Goal: Transaction & Acquisition: Purchase product/service

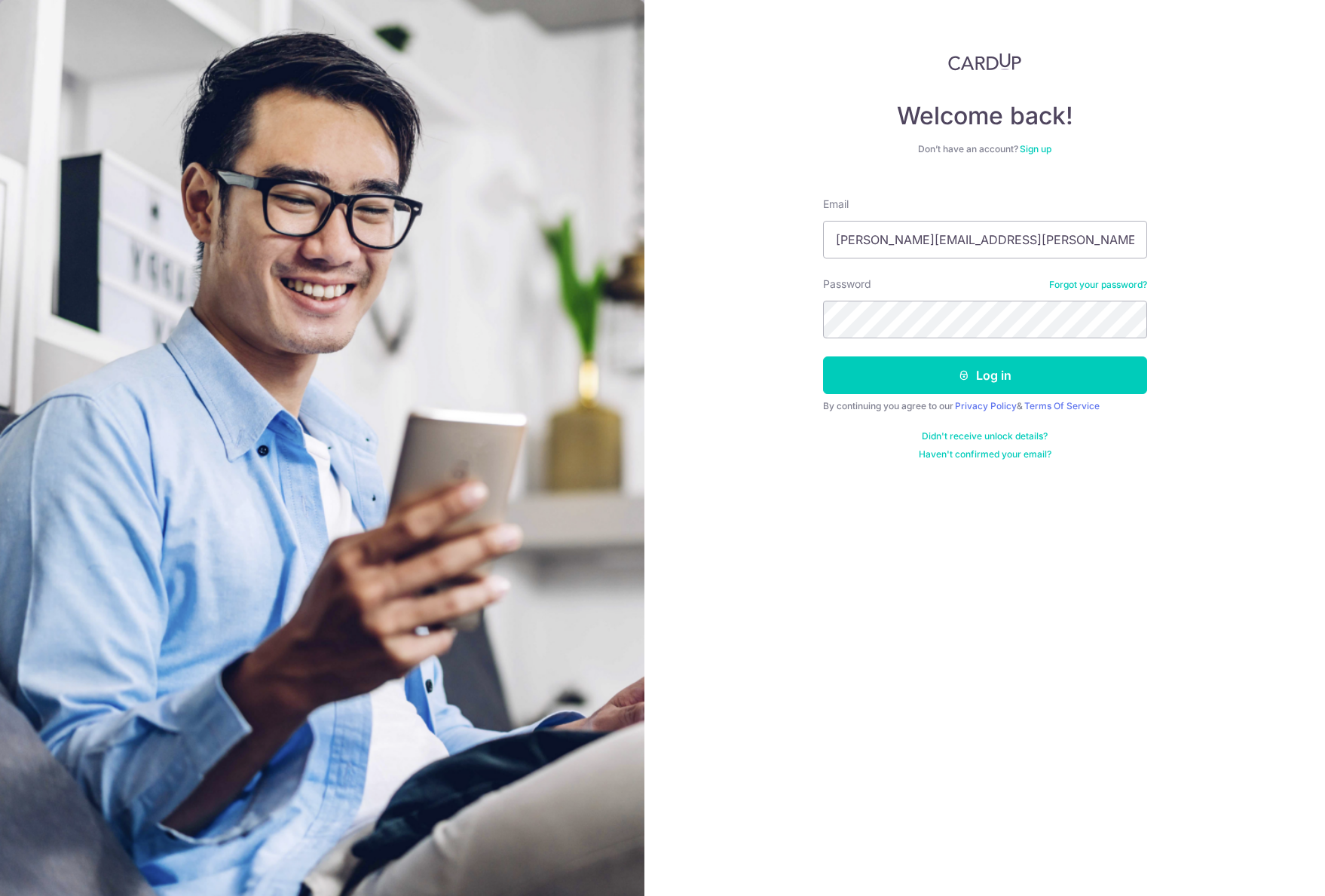
click at [822, 385] on div "Log in" at bounding box center [985, 375] width 342 height 38
click at [844, 383] on button "Log in" at bounding box center [985, 375] width 324 height 38
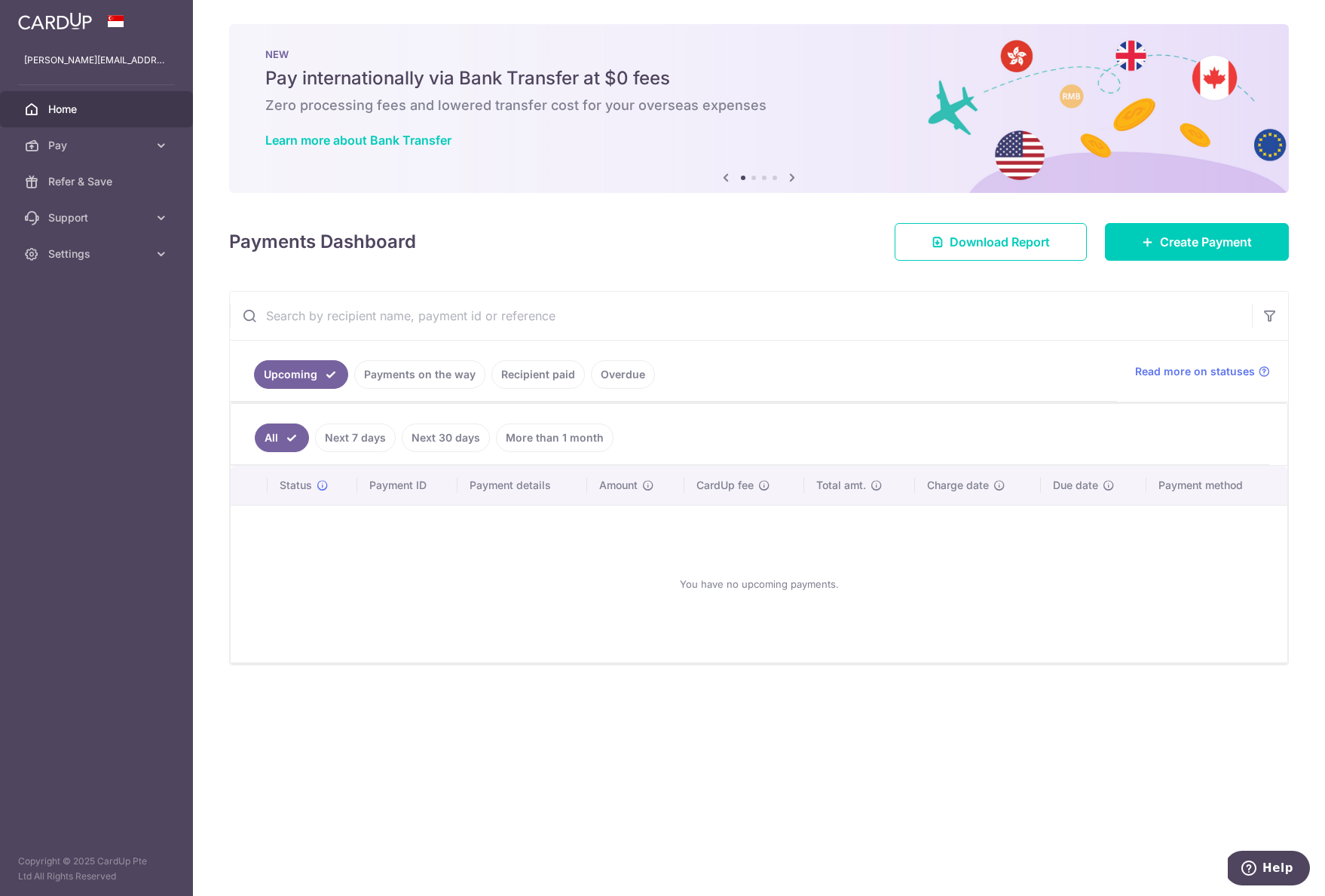
click at [410, 381] on link "Payments on the way" at bounding box center [419, 375] width 131 height 29
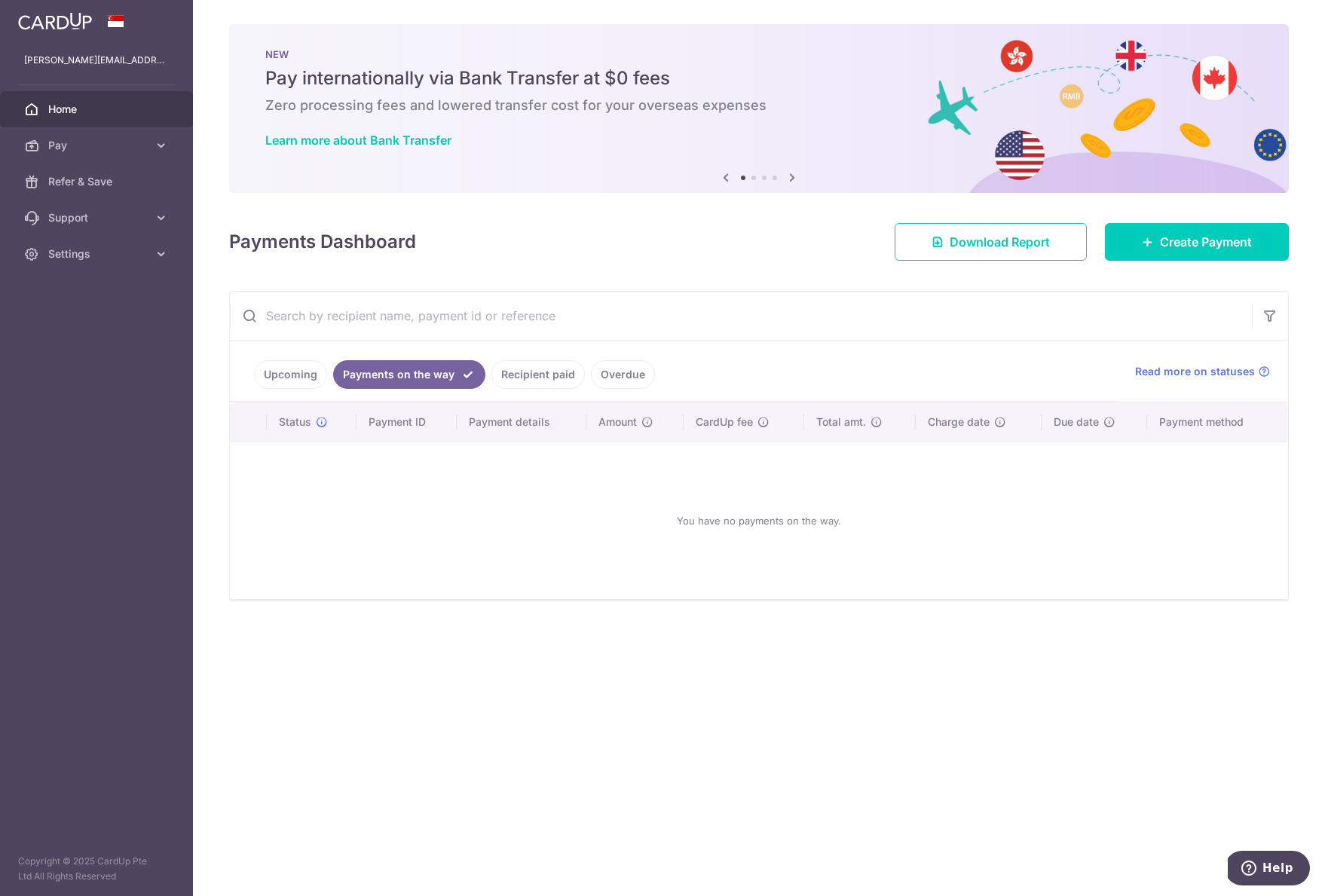
click at [533, 383] on link "Recipient paid" at bounding box center [538, 375] width 93 height 29
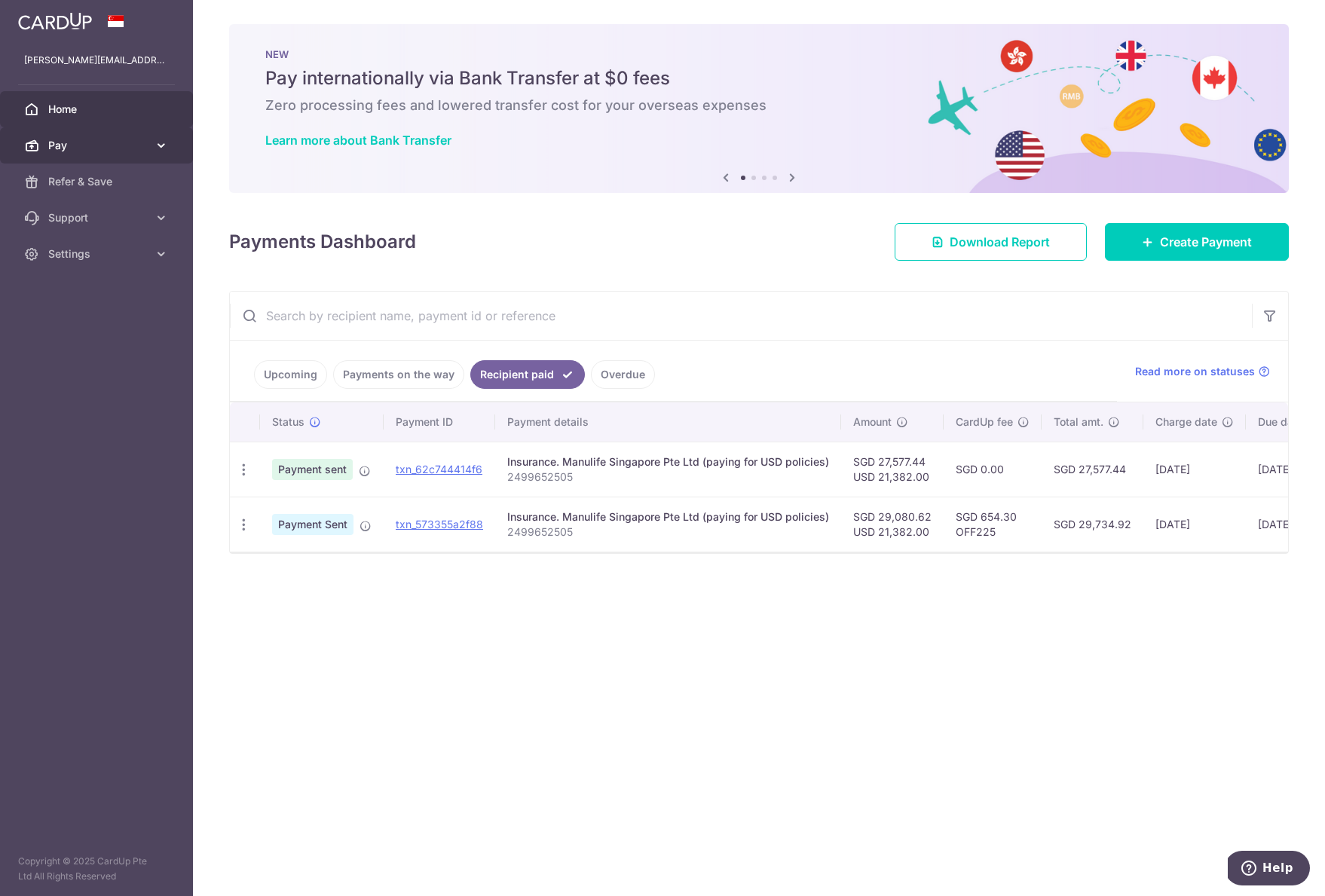
click at [99, 142] on span "Pay" at bounding box center [98, 145] width 99 height 15
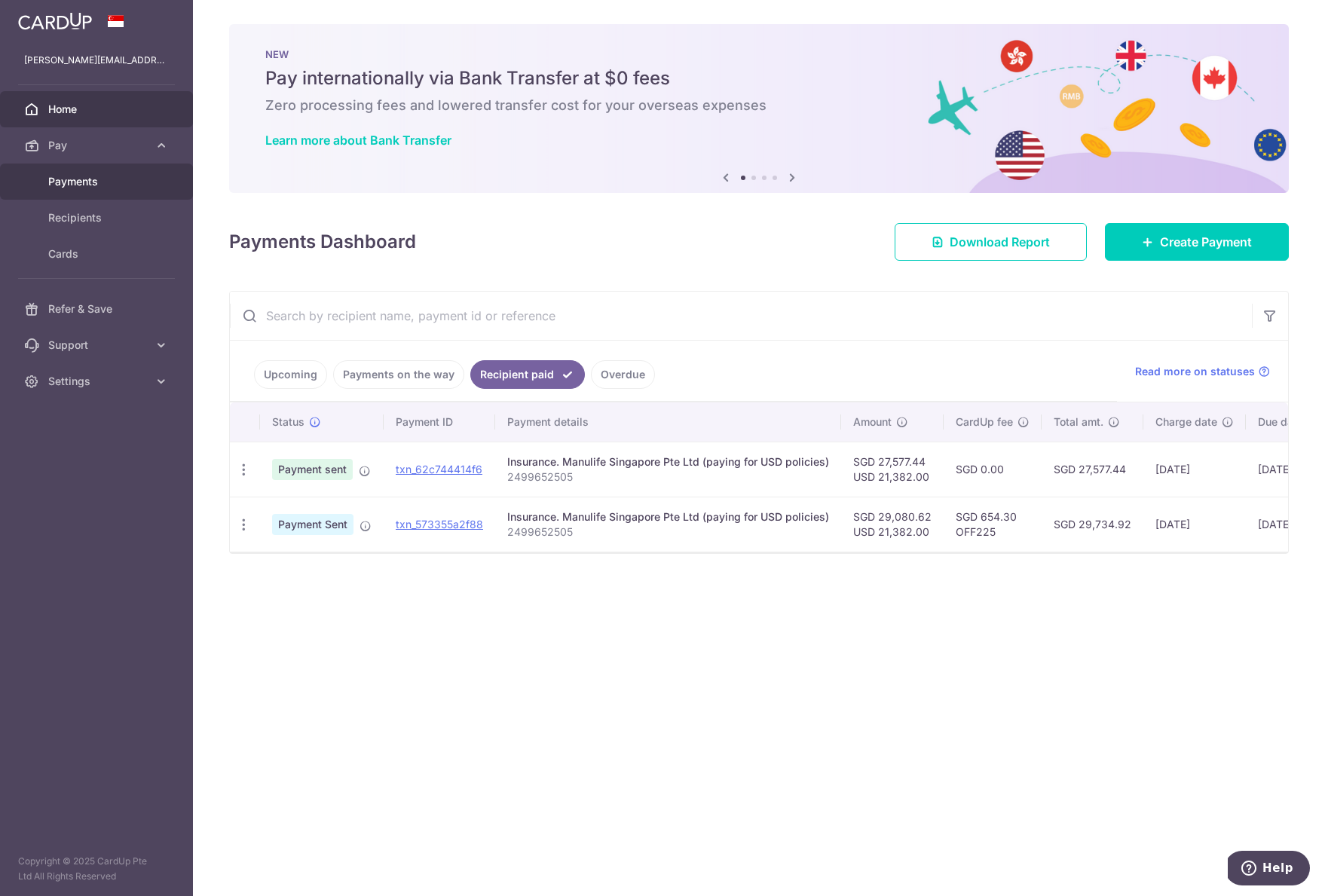
click at [71, 181] on span "Payments" at bounding box center [98, 181] width 99 height 15
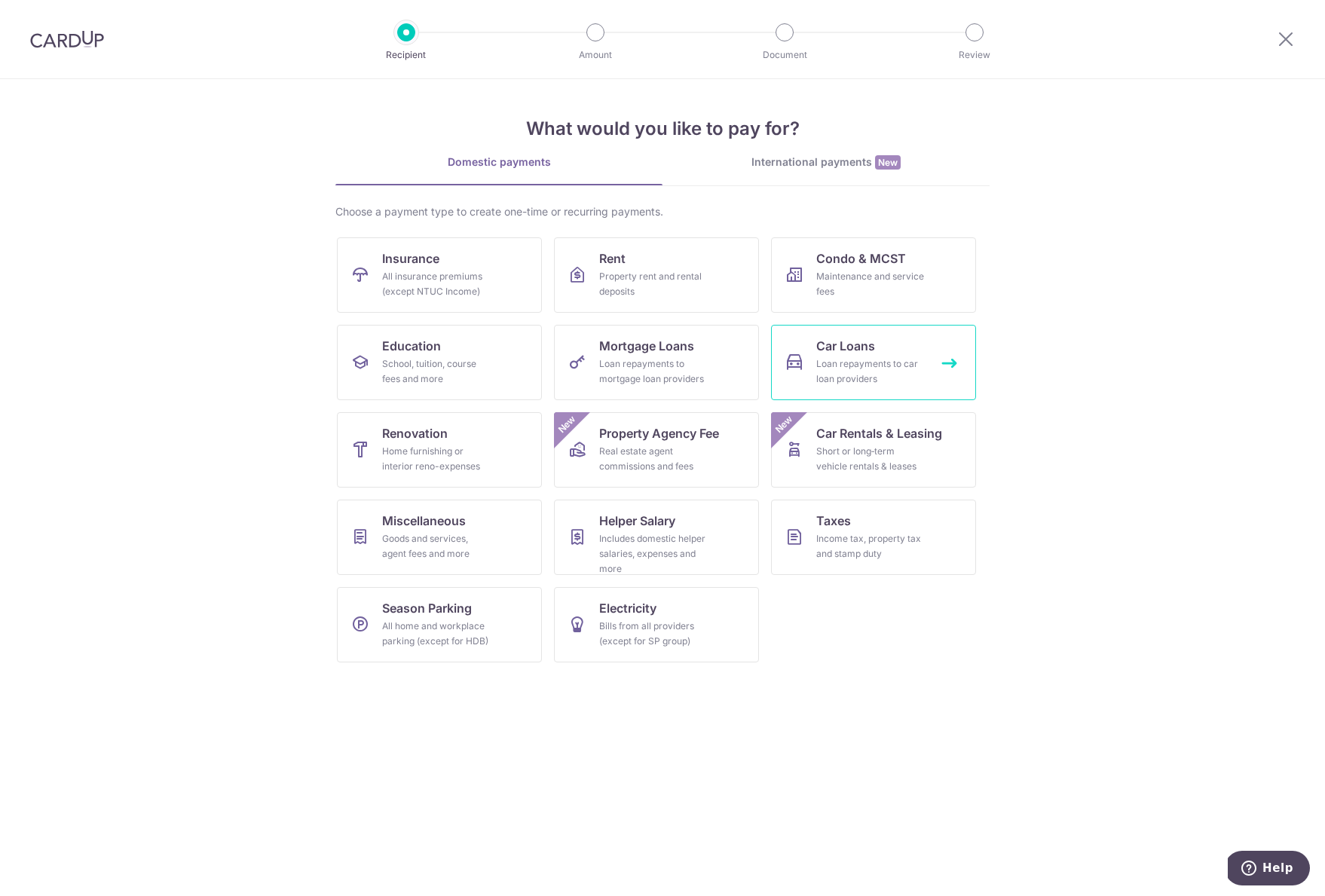
click at [789, 368] on icon at bounding box center [795, 363] width 18 height 18
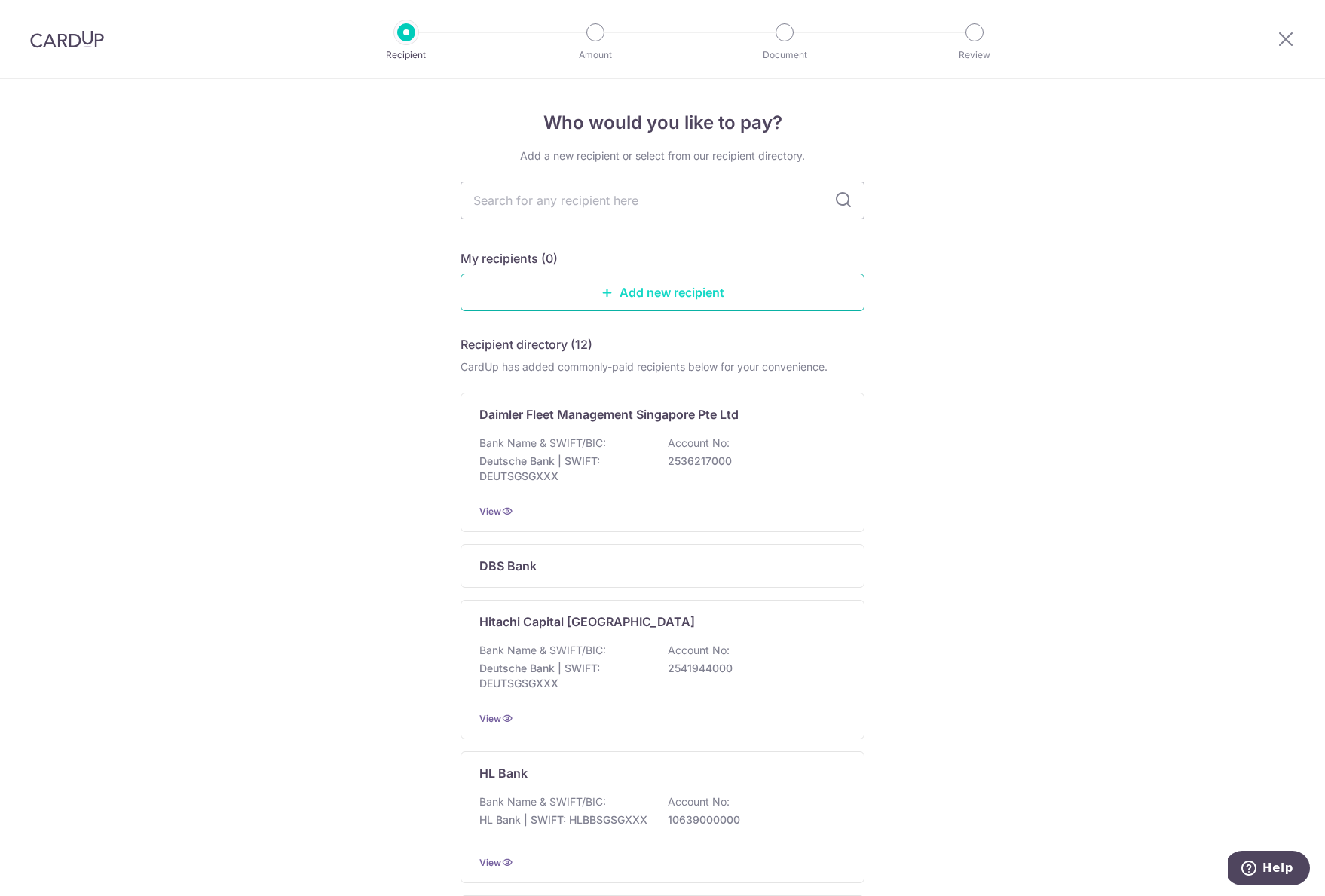
click at [684, 297] on link "Add new recipient" at bounding box center [662, 292] width 404 height 38
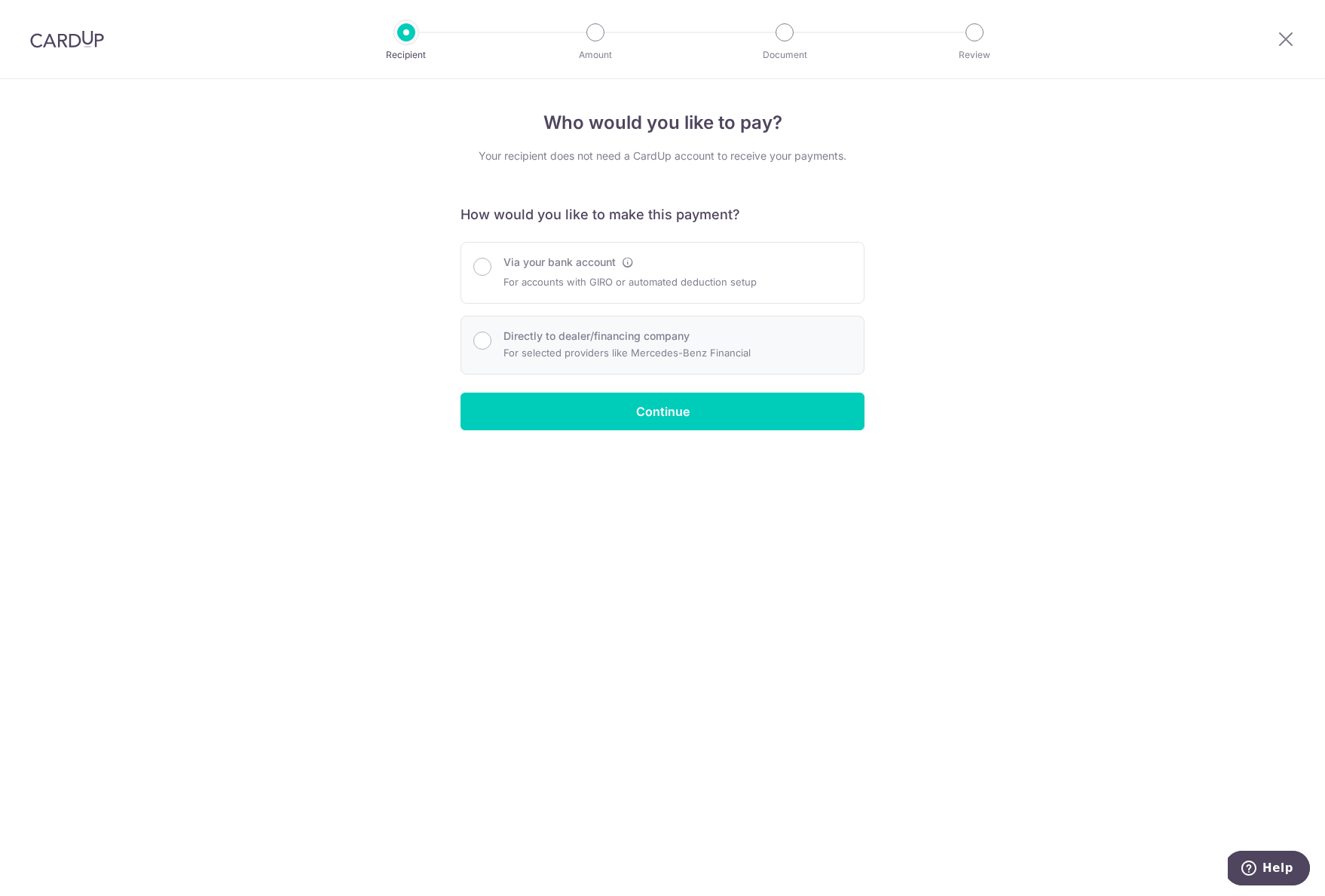
click at [623, 355] on p "For selected providers like Mercedes-Benz Financial" at bounding box center [627, 353] width 247 height 18
radio input "true"
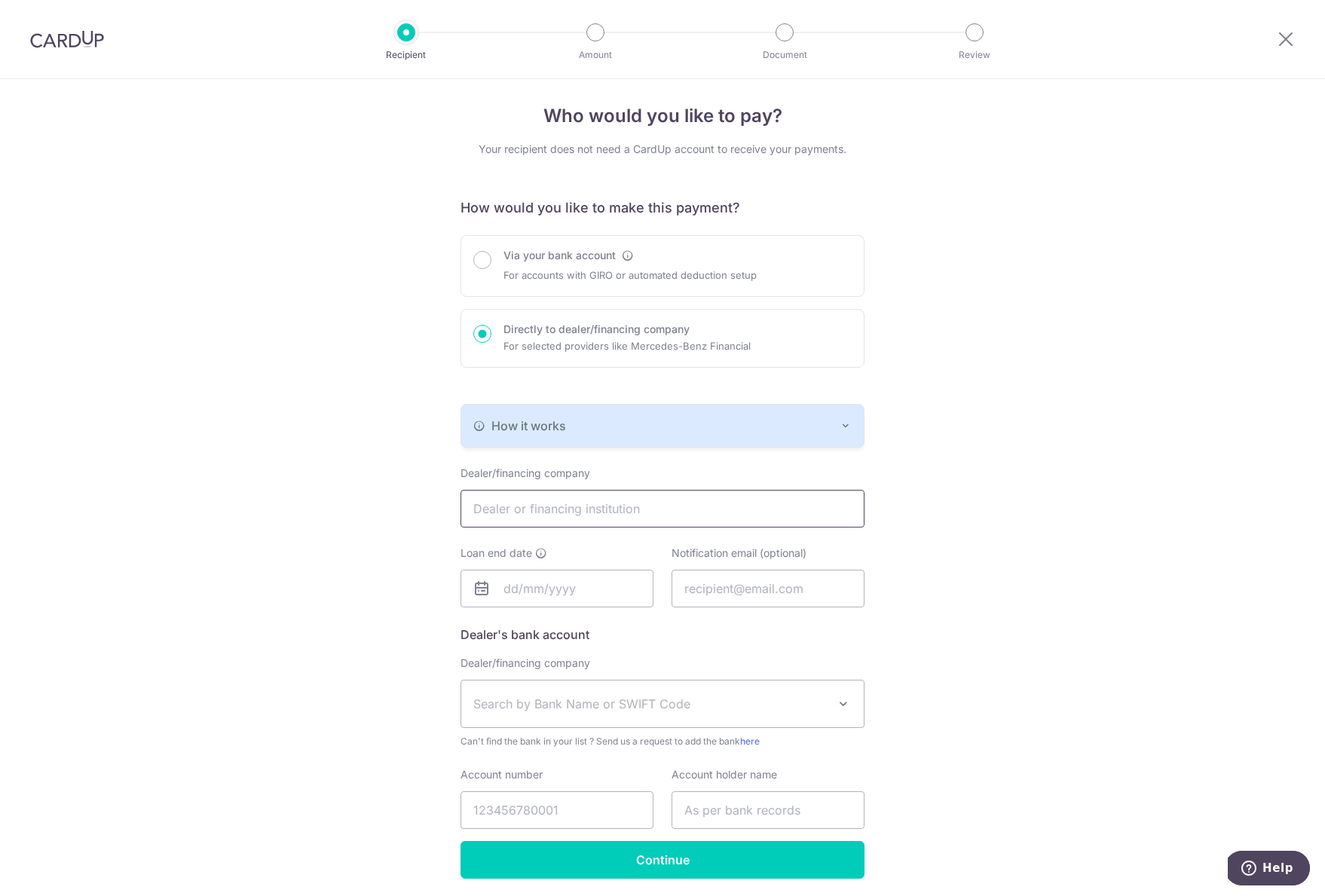
scroll to position [60, 0]
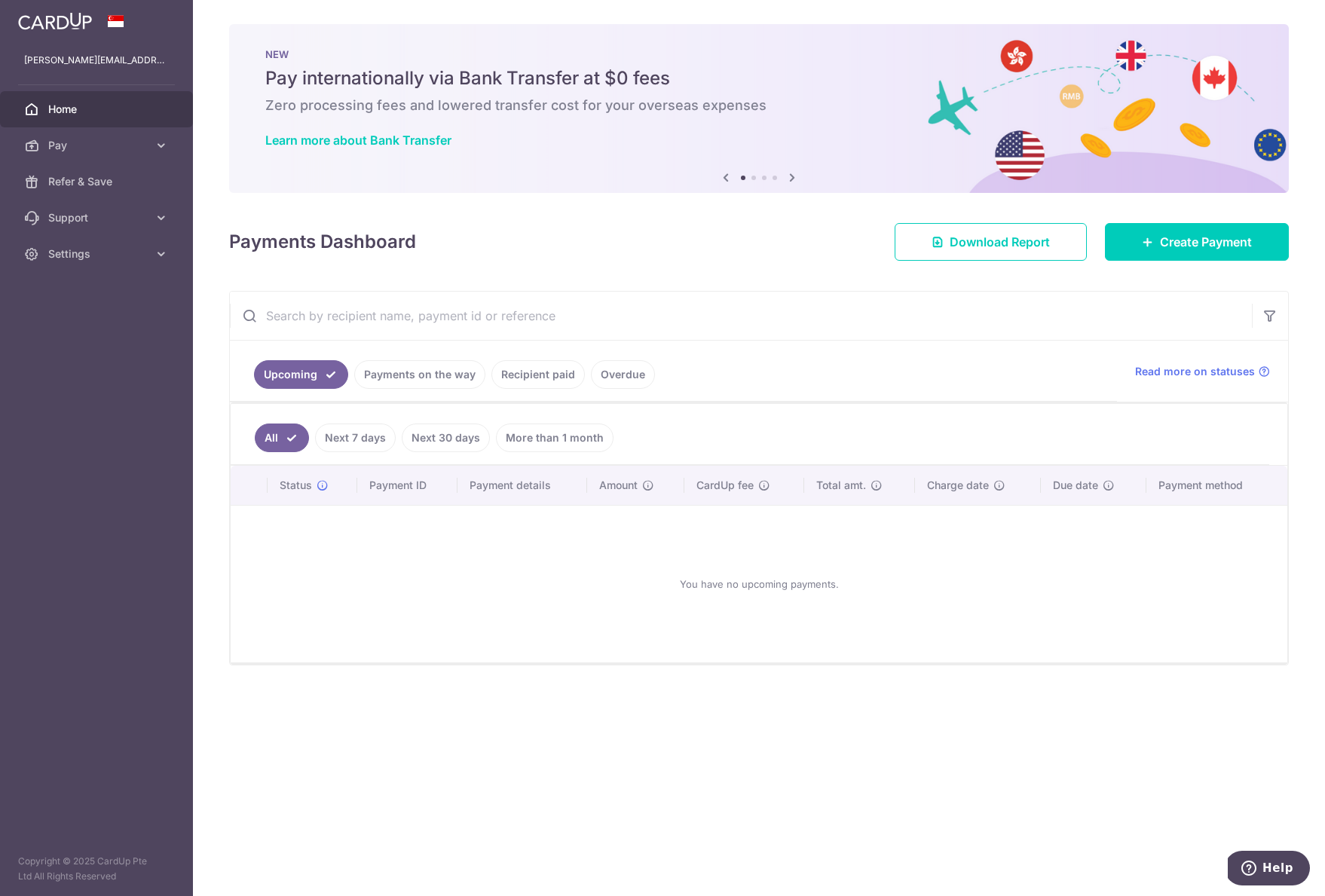
click at [60, 22] on img at bounding box center [55, 21] width 73 height 18
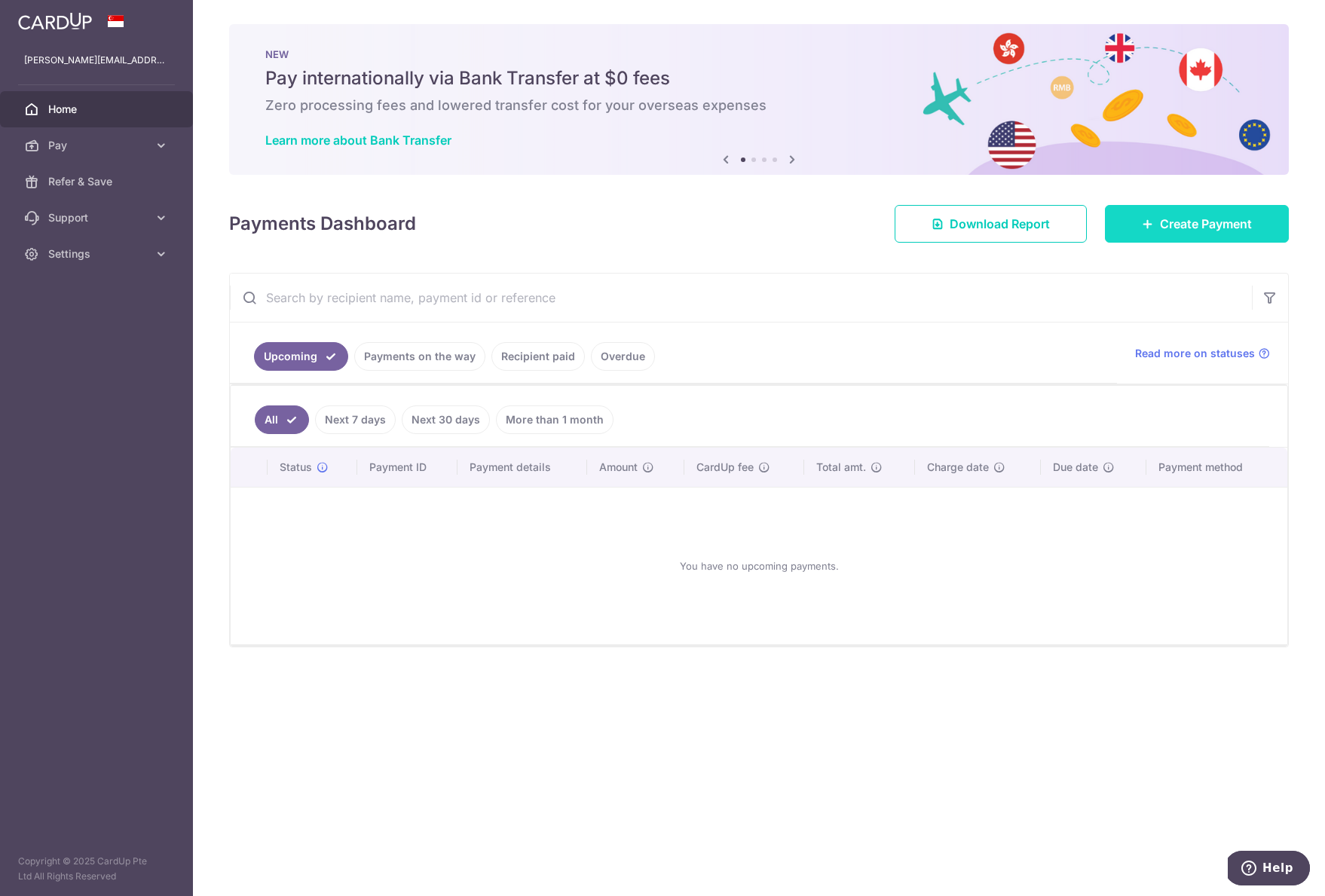
click at [1206, 237] on link "Create Payment" at bounding box center [1196, 224] width 184 height 38
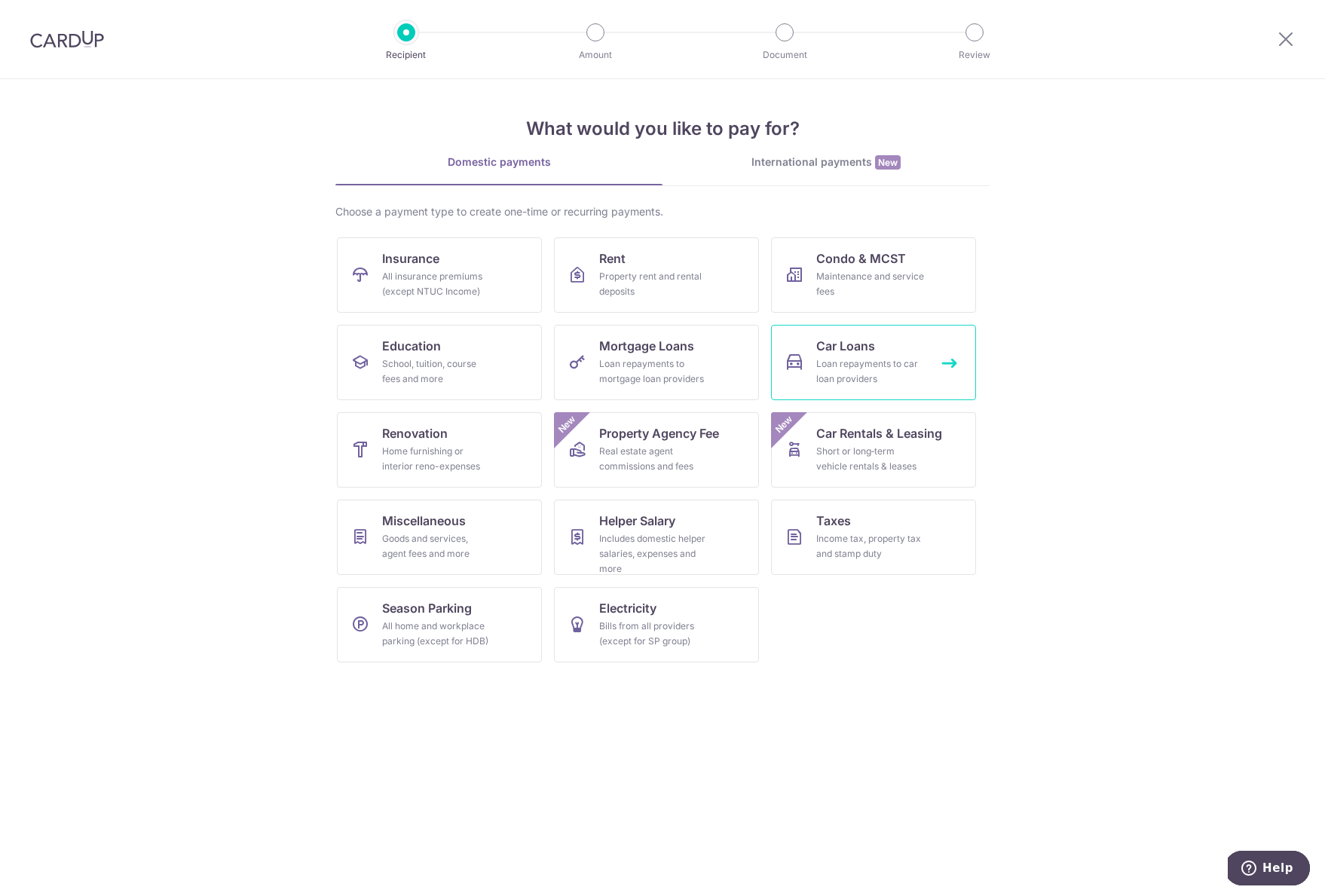
click at [804, 357] on link "Car Loans Loan repayments to car loan providers" at bounding box center [873, 363] width 205 height 75
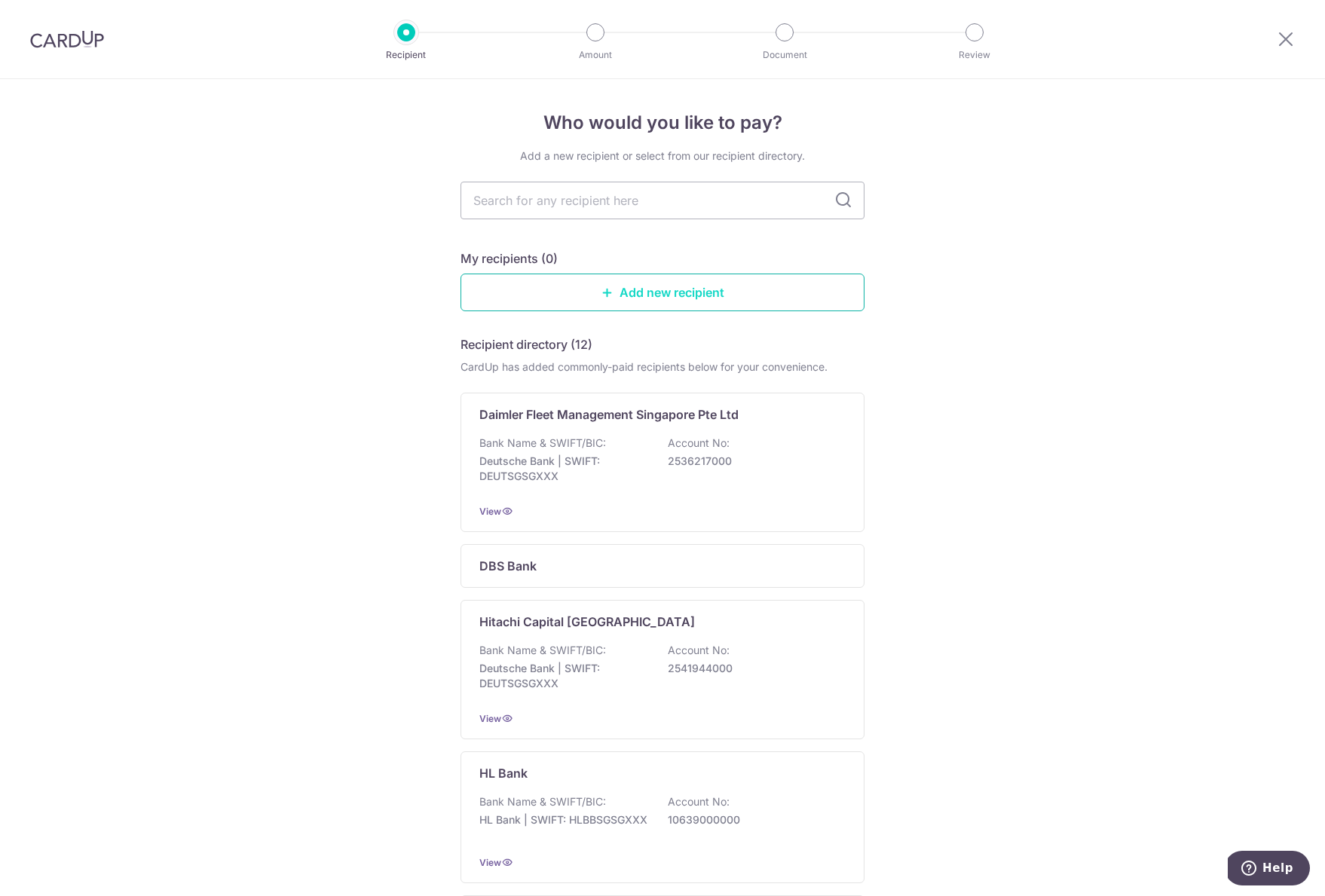
click at [719, 291] on link "Add new recipient" at bounding box center [662, 292] width 404 height 38
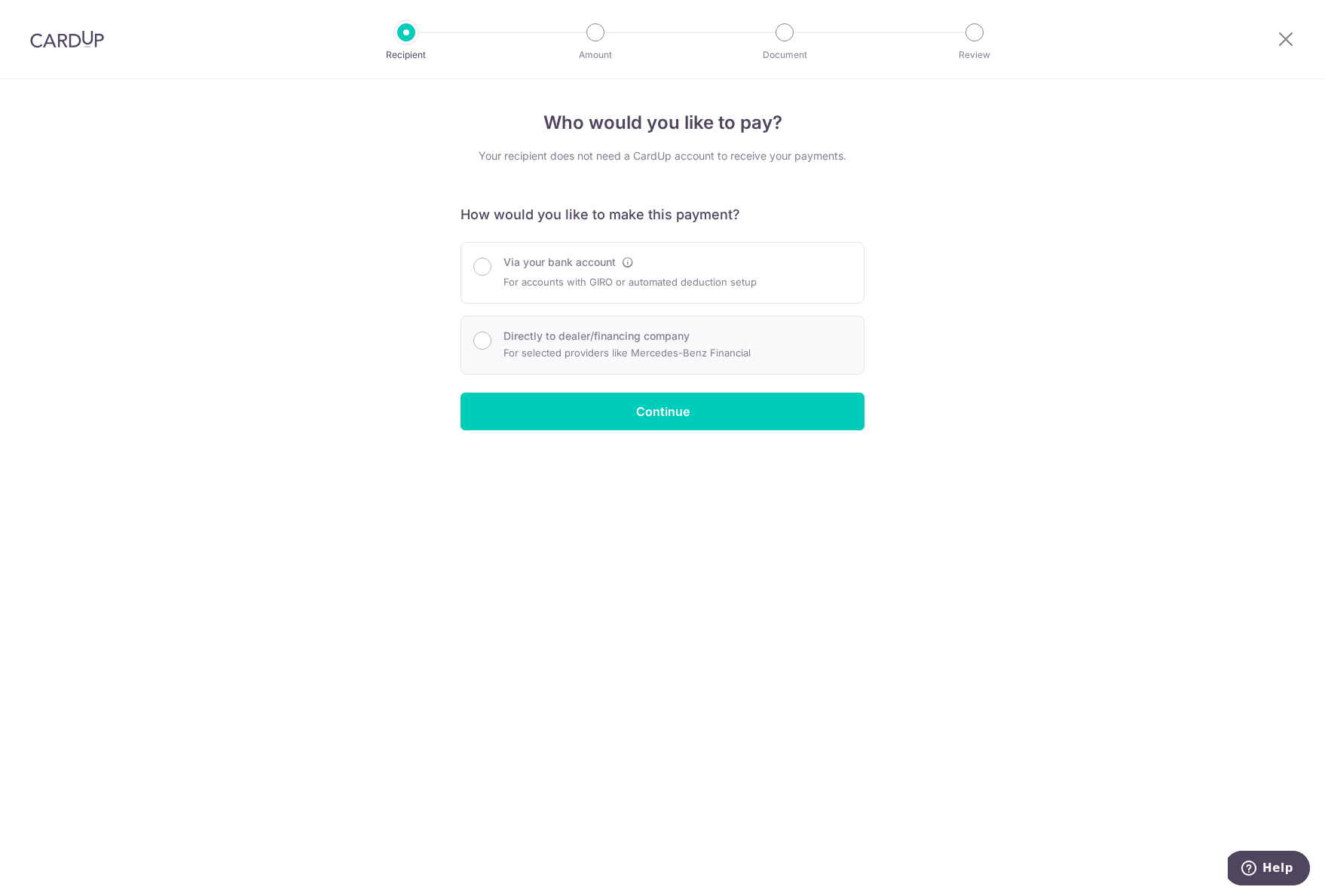
click at [628, 355] on p "For selected providers like Mercedes-Benz Financial" at bounding box center [627, 353] width 247 height 18
radio input "true"
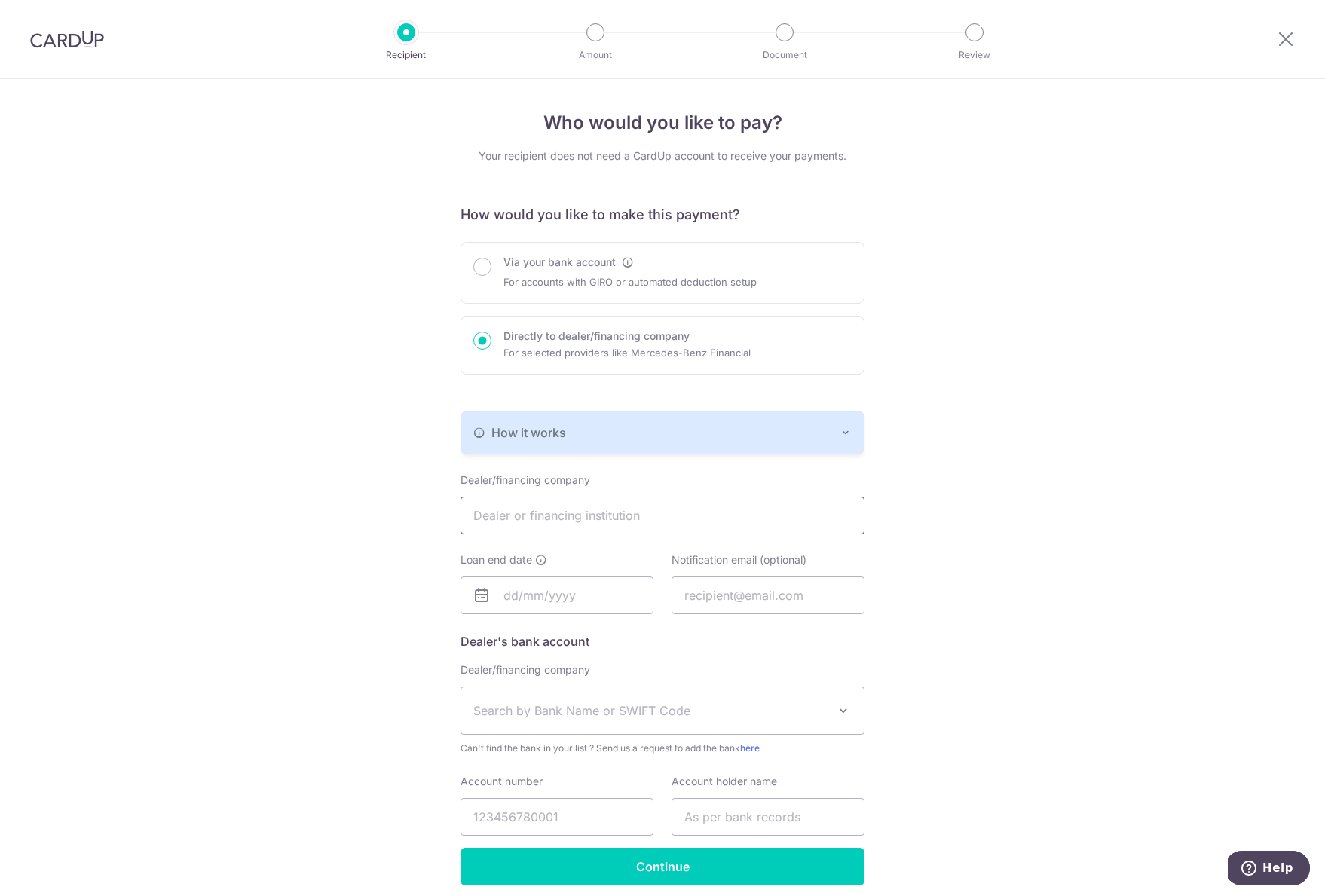
click at [593, 511] on input "text" at bounding box center [662, 515] width 404 height 38
type input "PERFORMANCE MOTORS LIMITED"
click at [547, 792] on link "23" at bounding box center [551, 793] width 24 height 24
type input "23/09/2025"
click at [554, 710] on span "Search by Bank Name or SWIFT Code" at bounding box center [650, 711] width 354 height 18
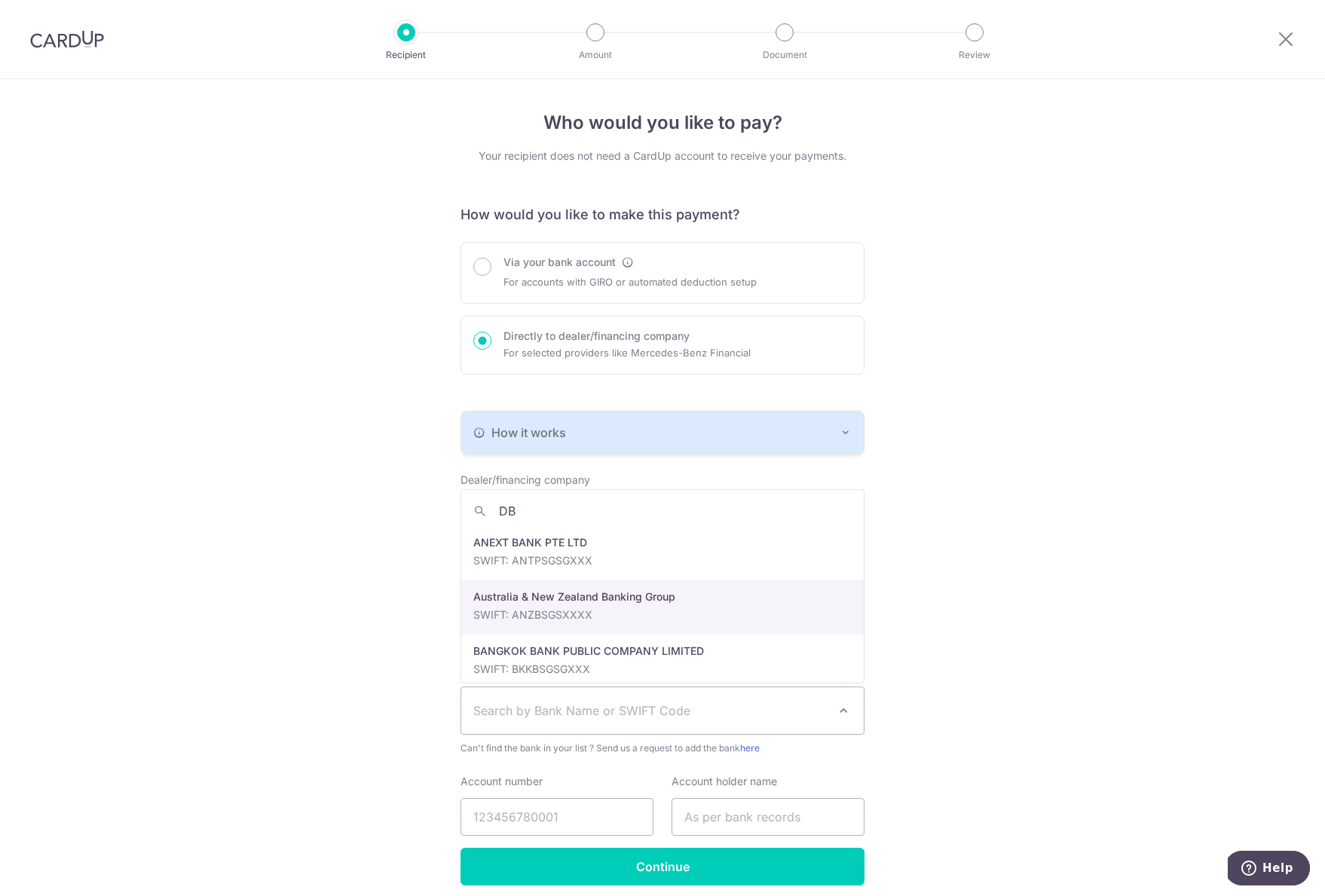
type input "DBS"
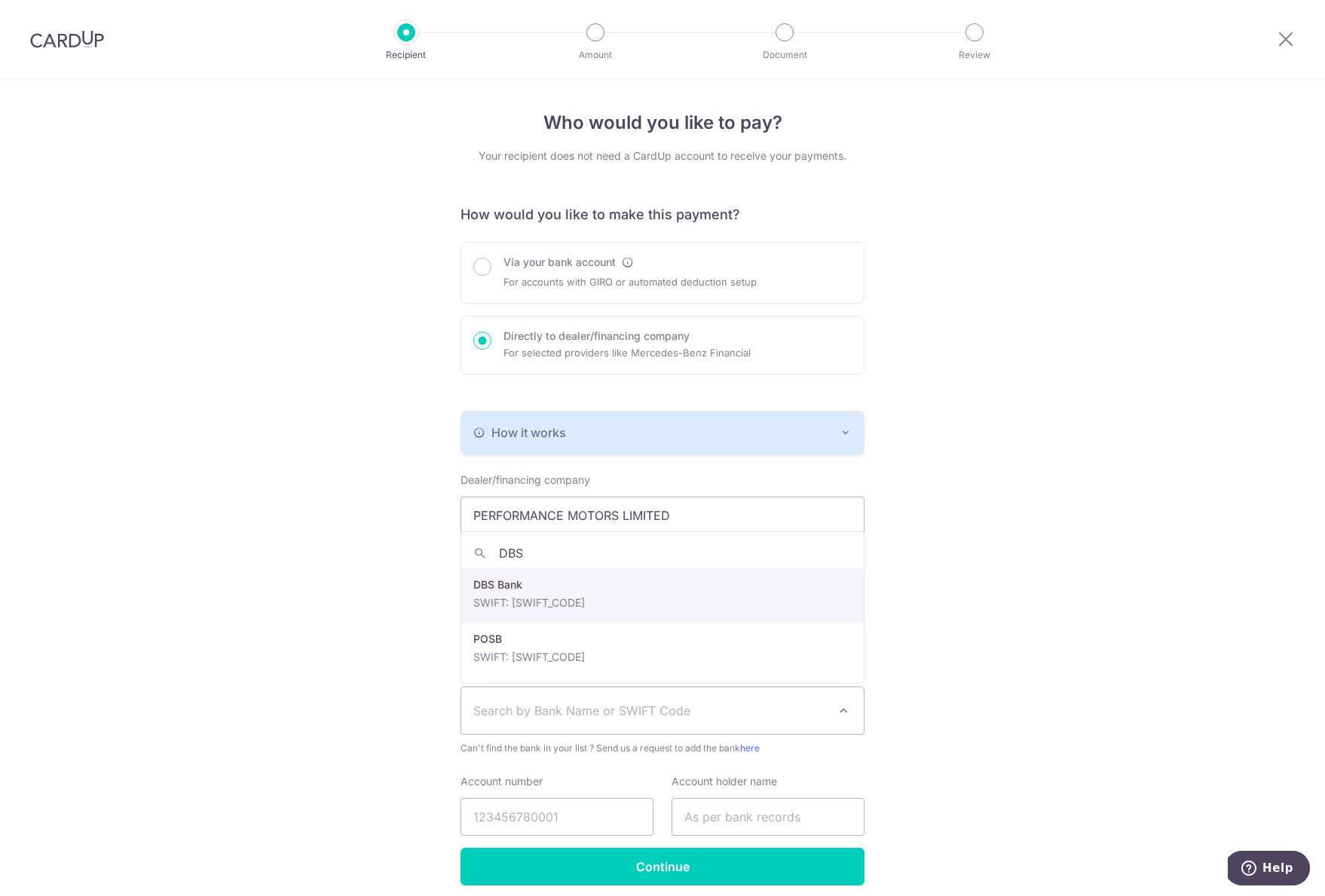
select select "6"
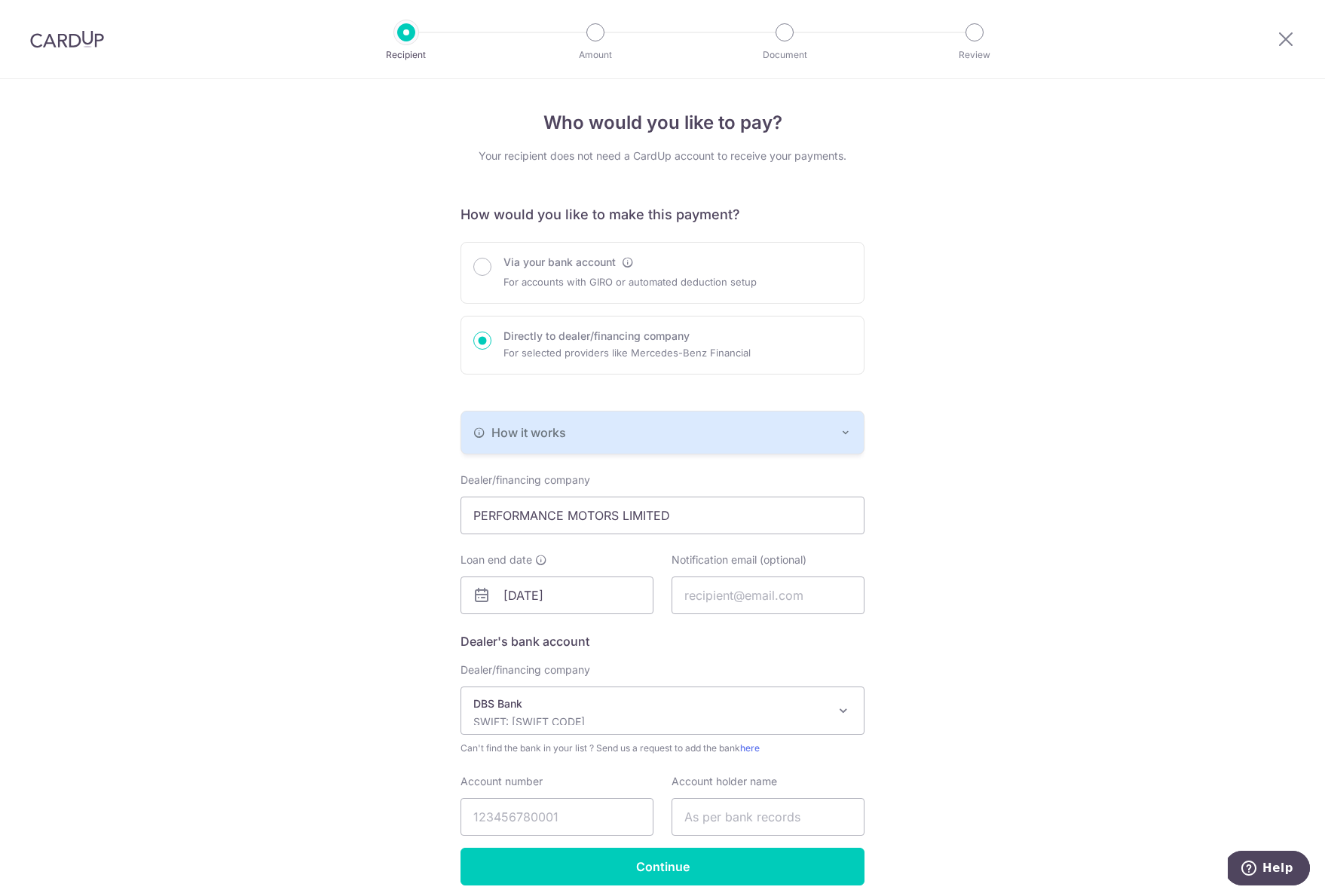
scroll to position [60, 0]
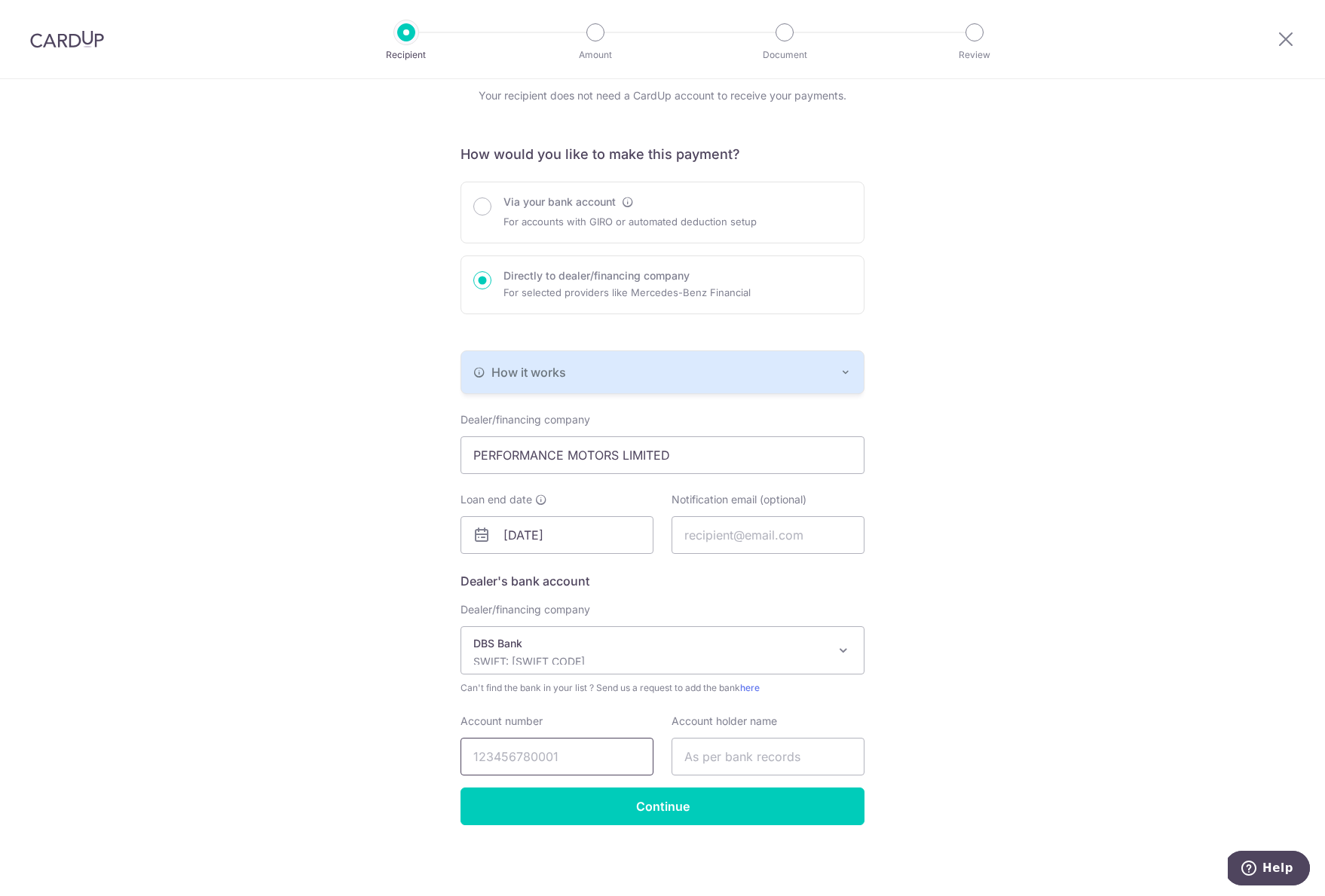
click at [538, 754] on input "Account number" at bounding box center [556, 757] width 193 height 38
click at [516, 652] on div "DBS Bank SWIFT: DBSSSGSGXXX" at bounding box center [650, 650] width 354 height 29
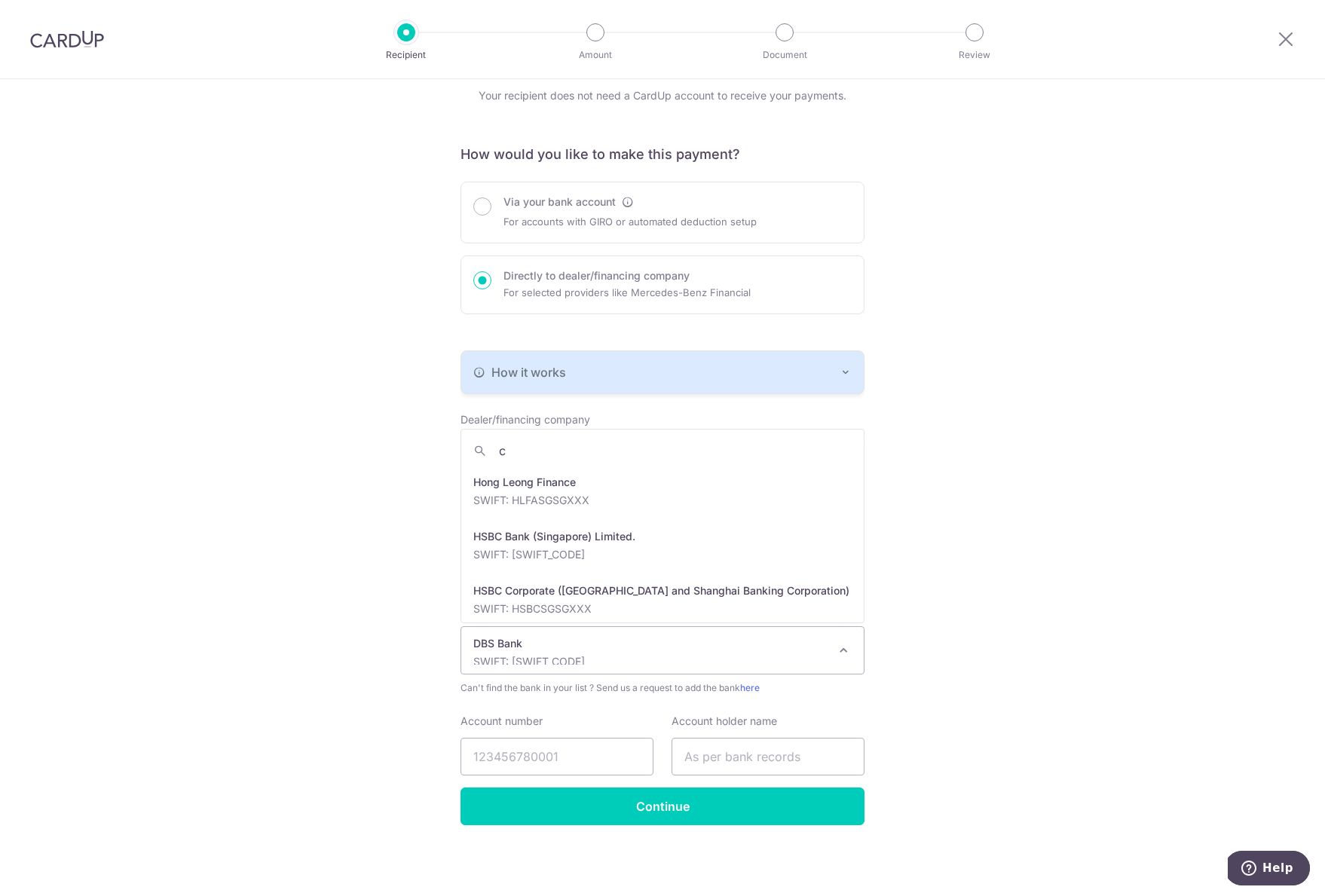
scroll to position [0, 0]
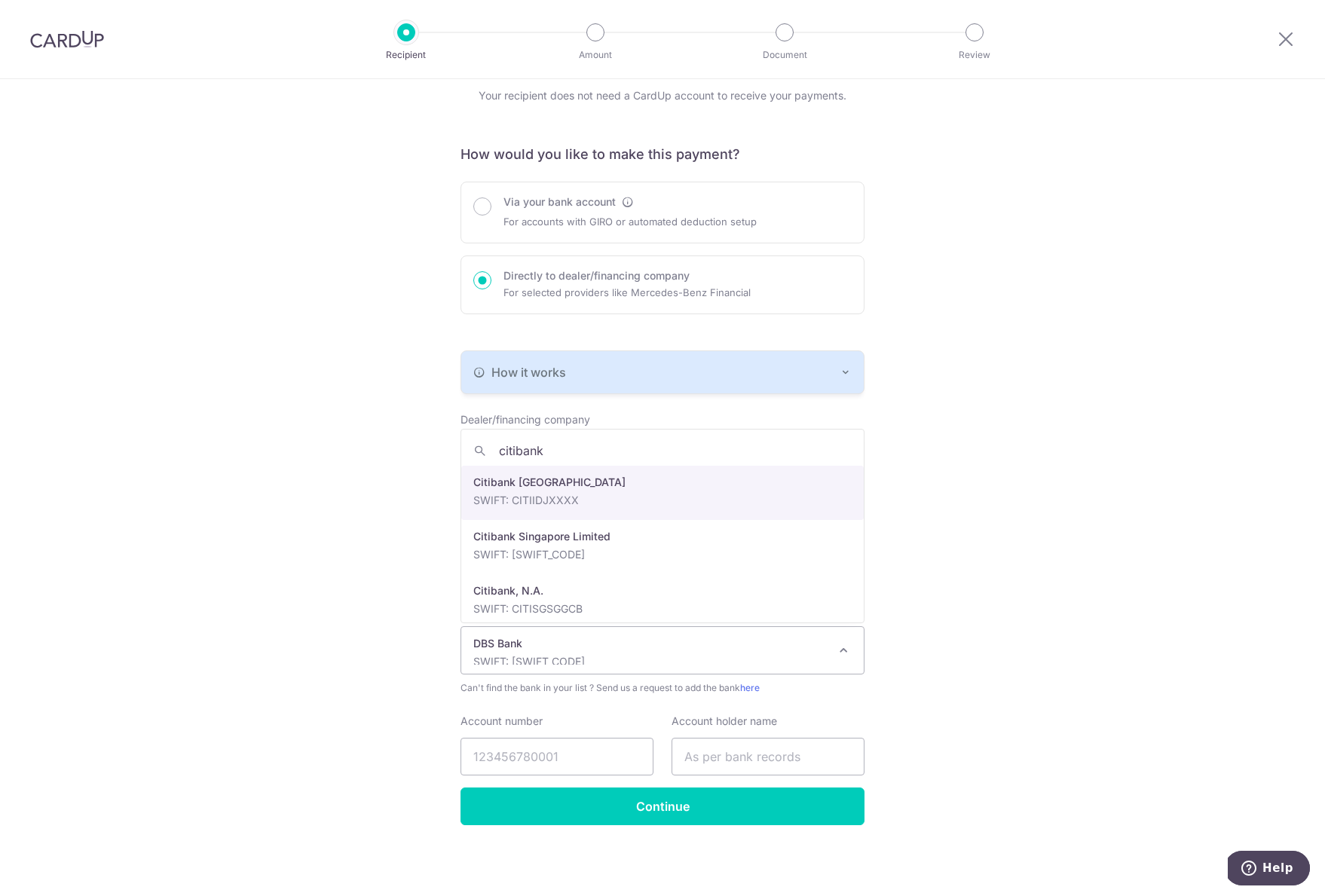
type input "citibank"
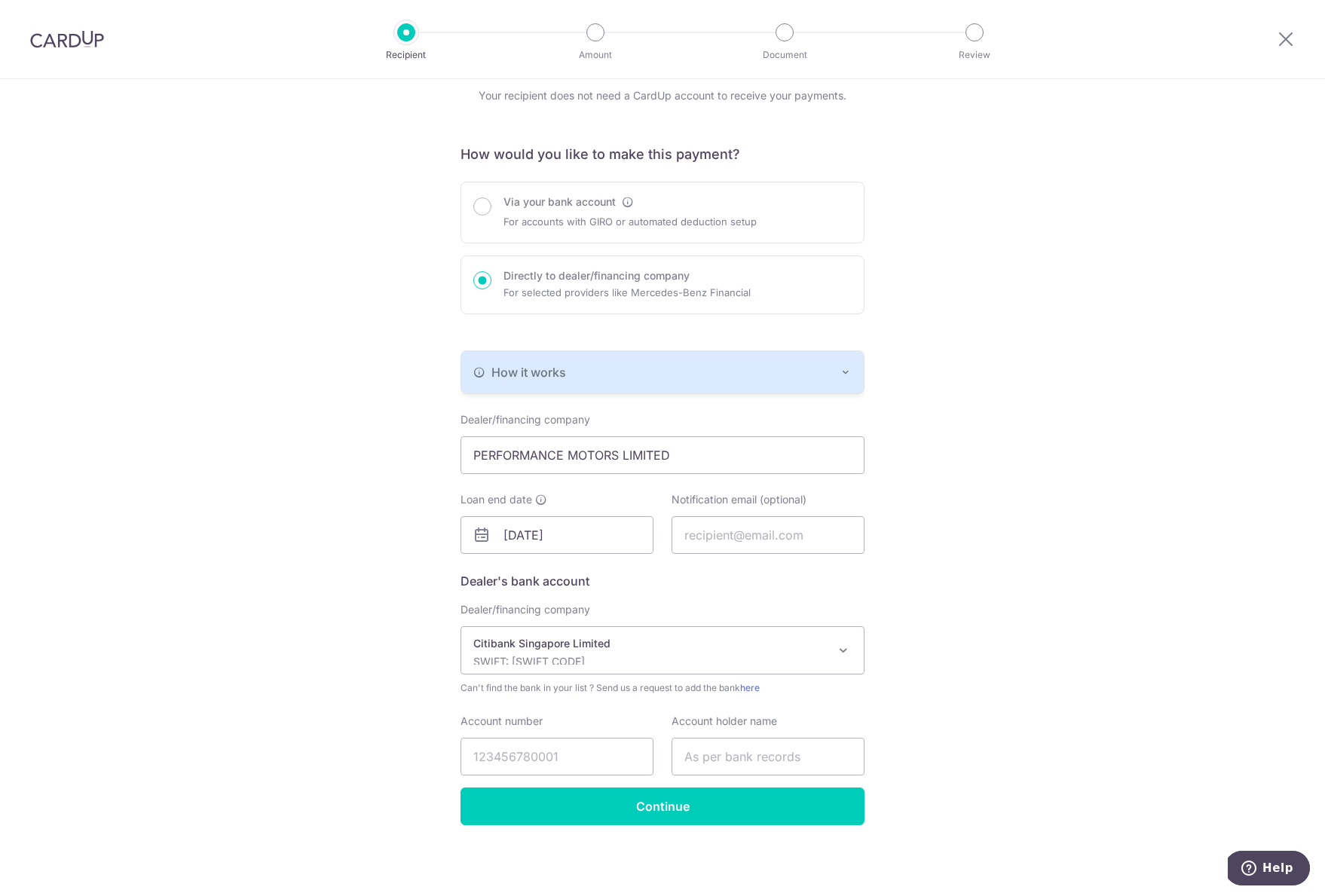
click at [718, 642] on p "Citibank Singapore Limited" at bounding box center [650, 643] width 354 height 15
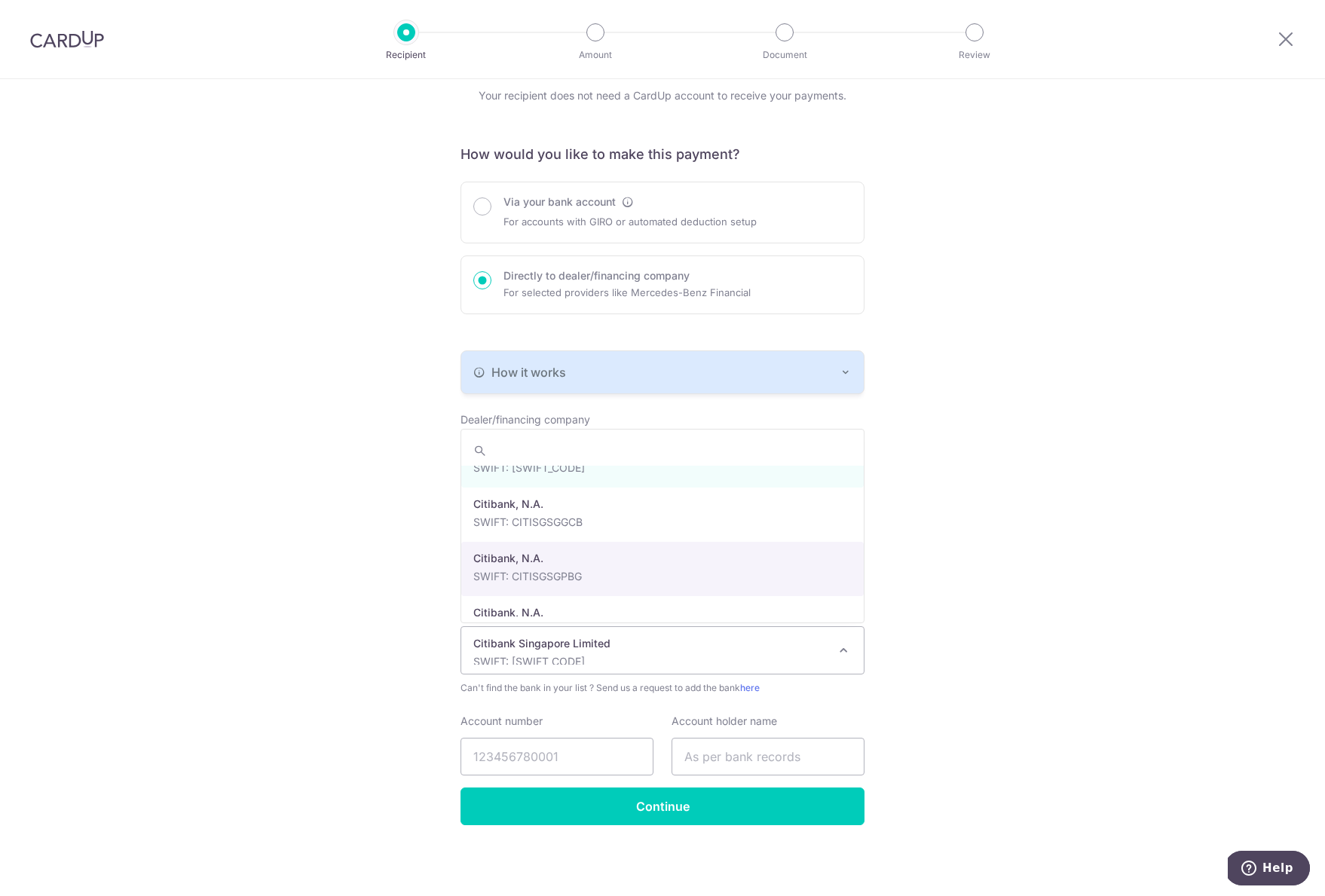
scroll to position [791, 0]
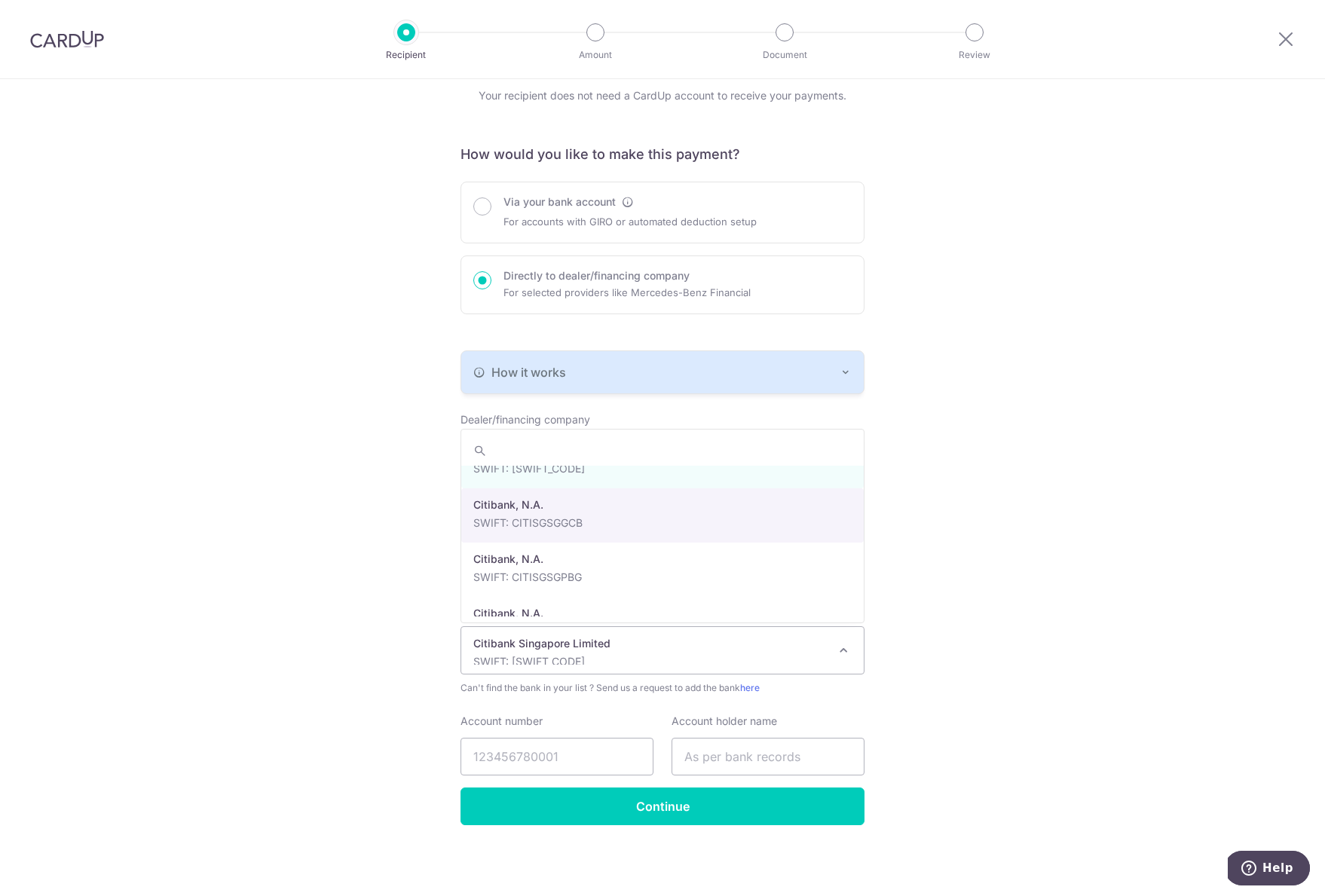
select select "22515"
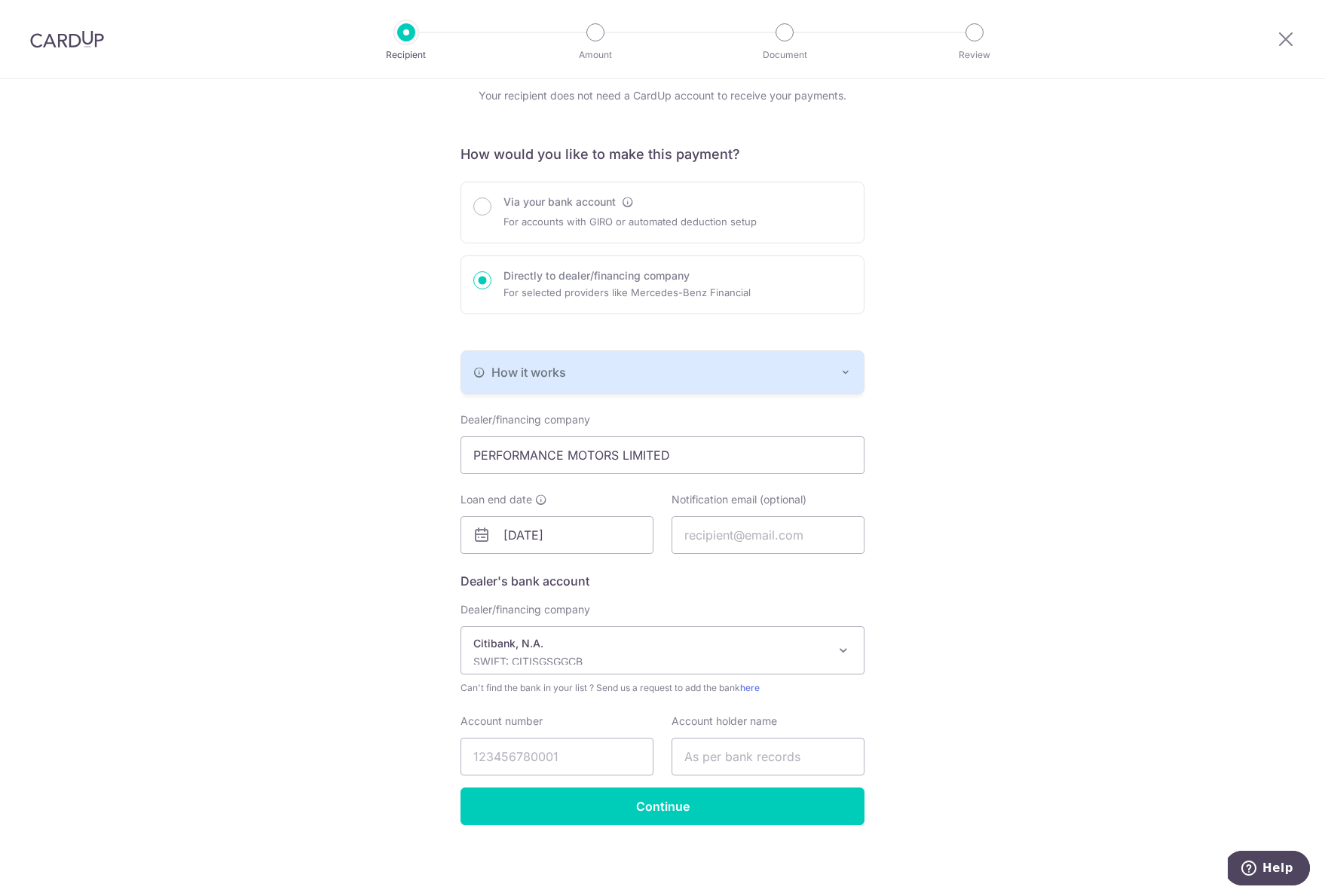
click at [574, 647] on p "Citibank, N.A." at bounding box center [650, 643] width 354 height 15
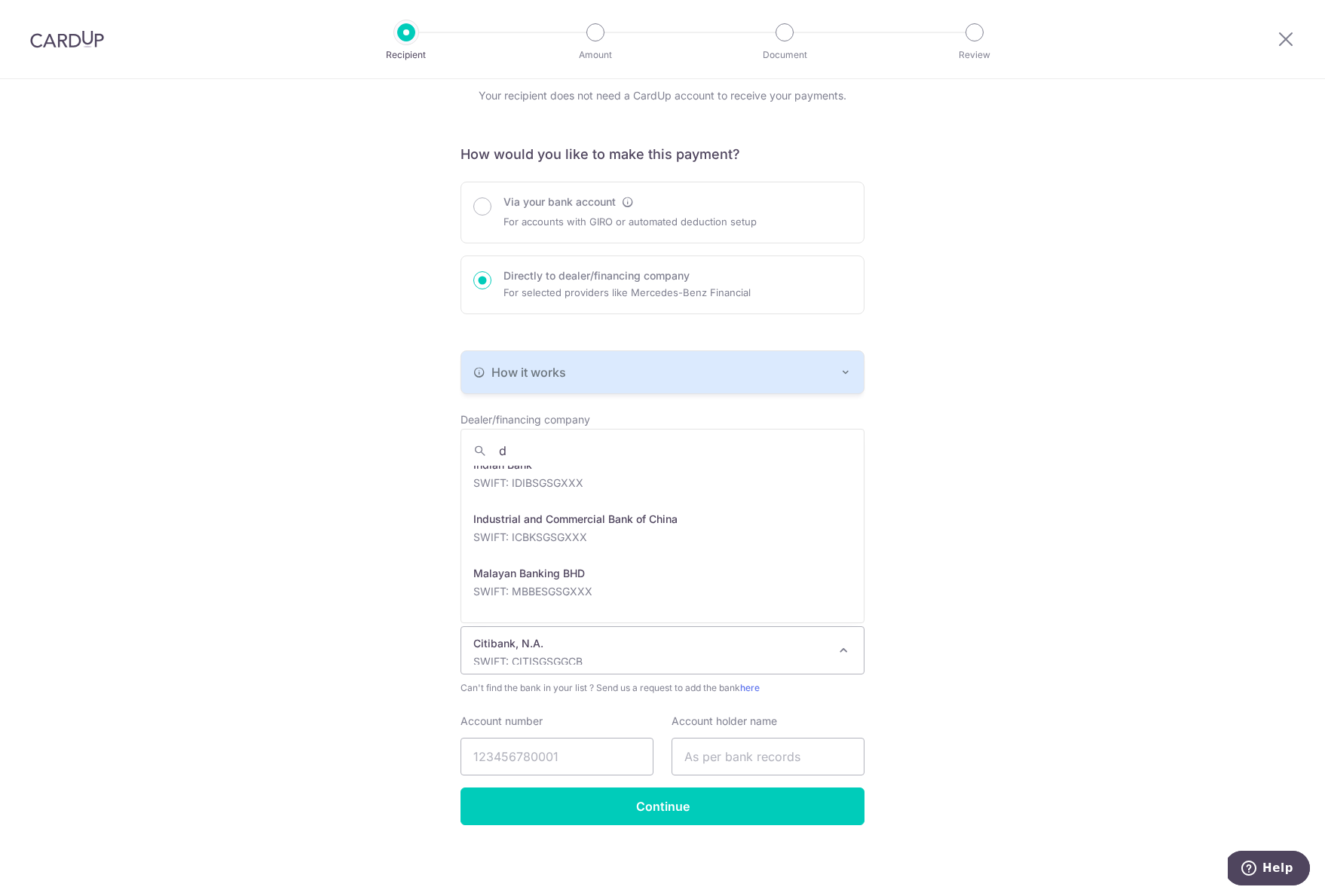
scroll to position [0, 0]
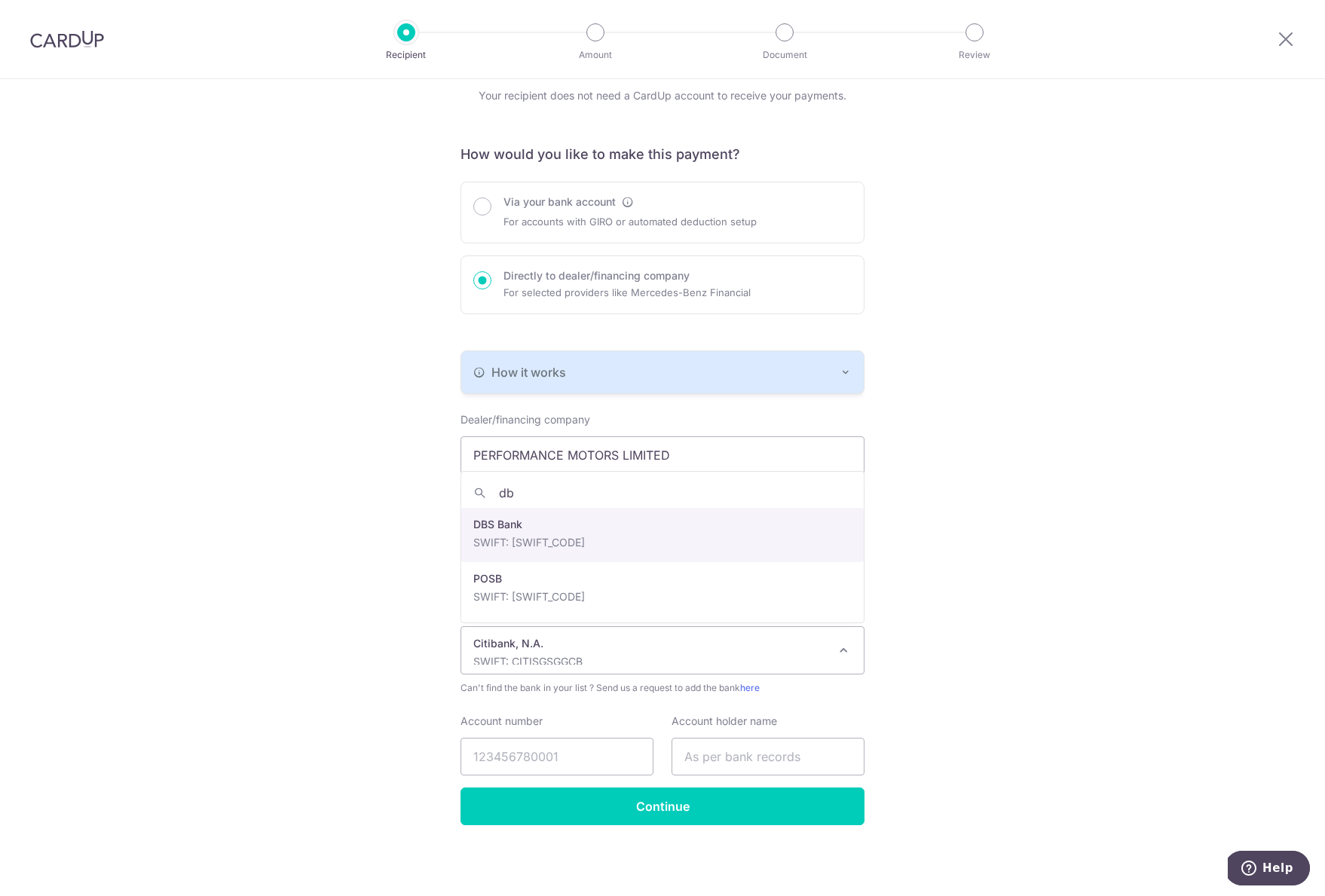
type input "d"
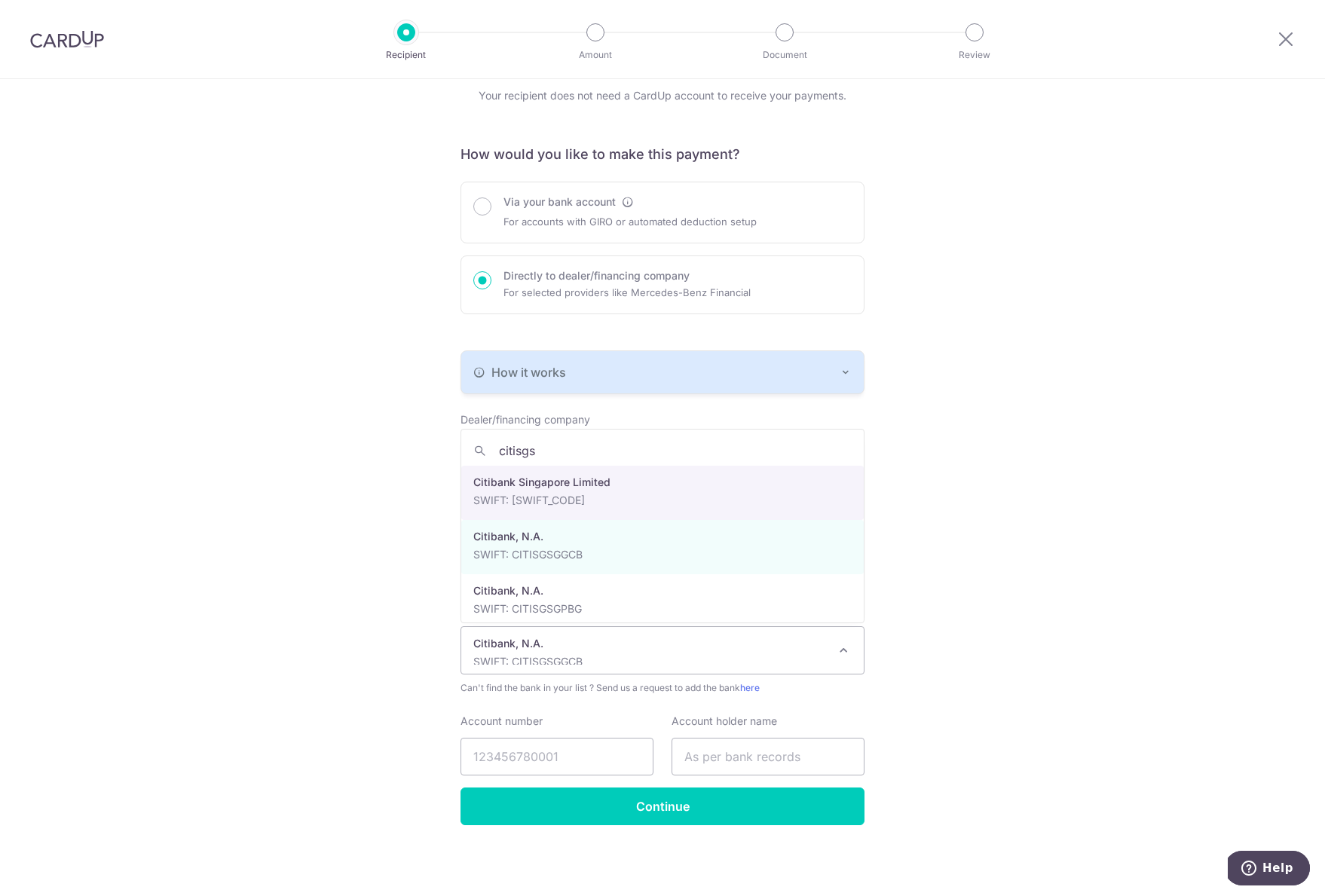
type input "citisgsg"
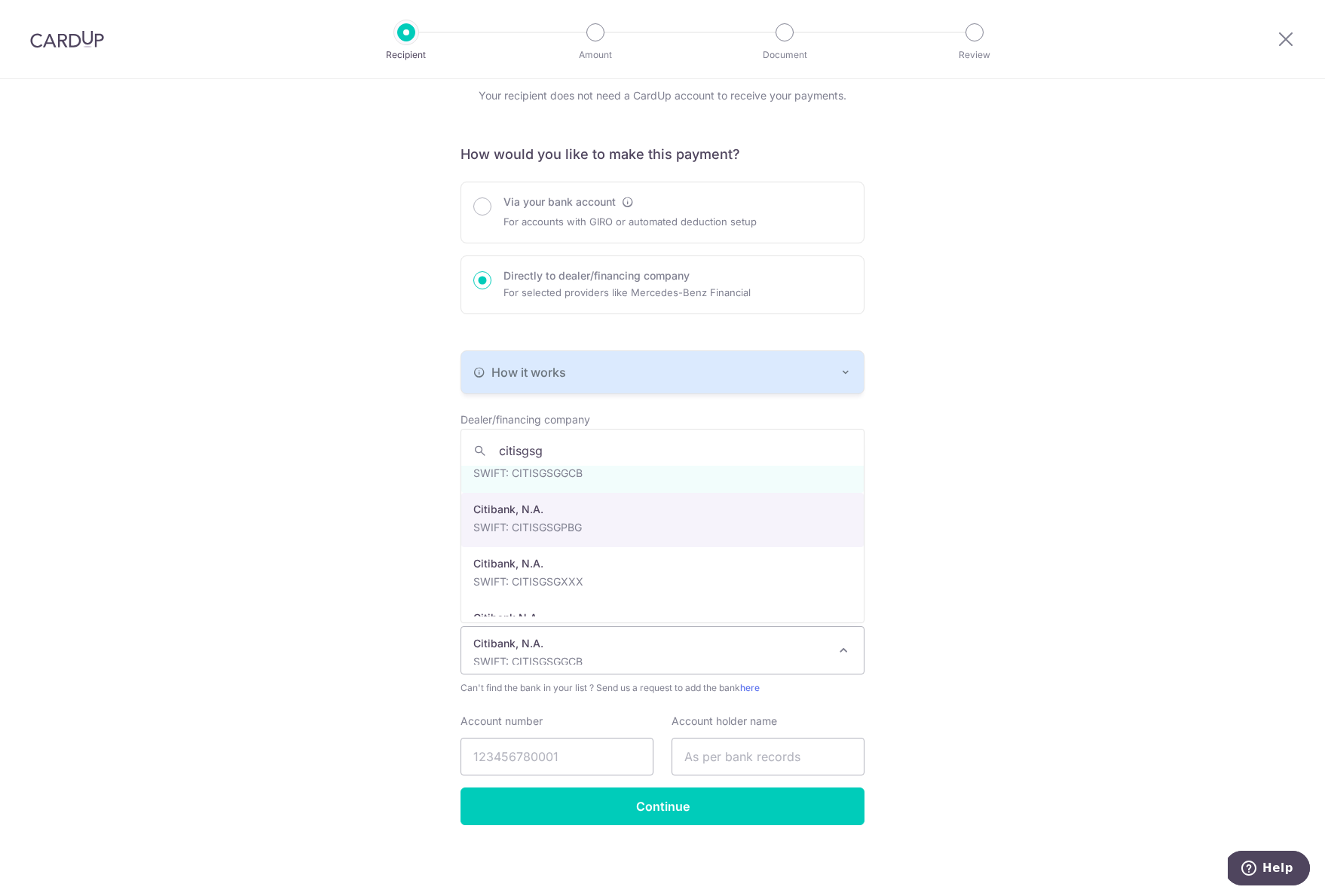
scroll to position [36, 0]
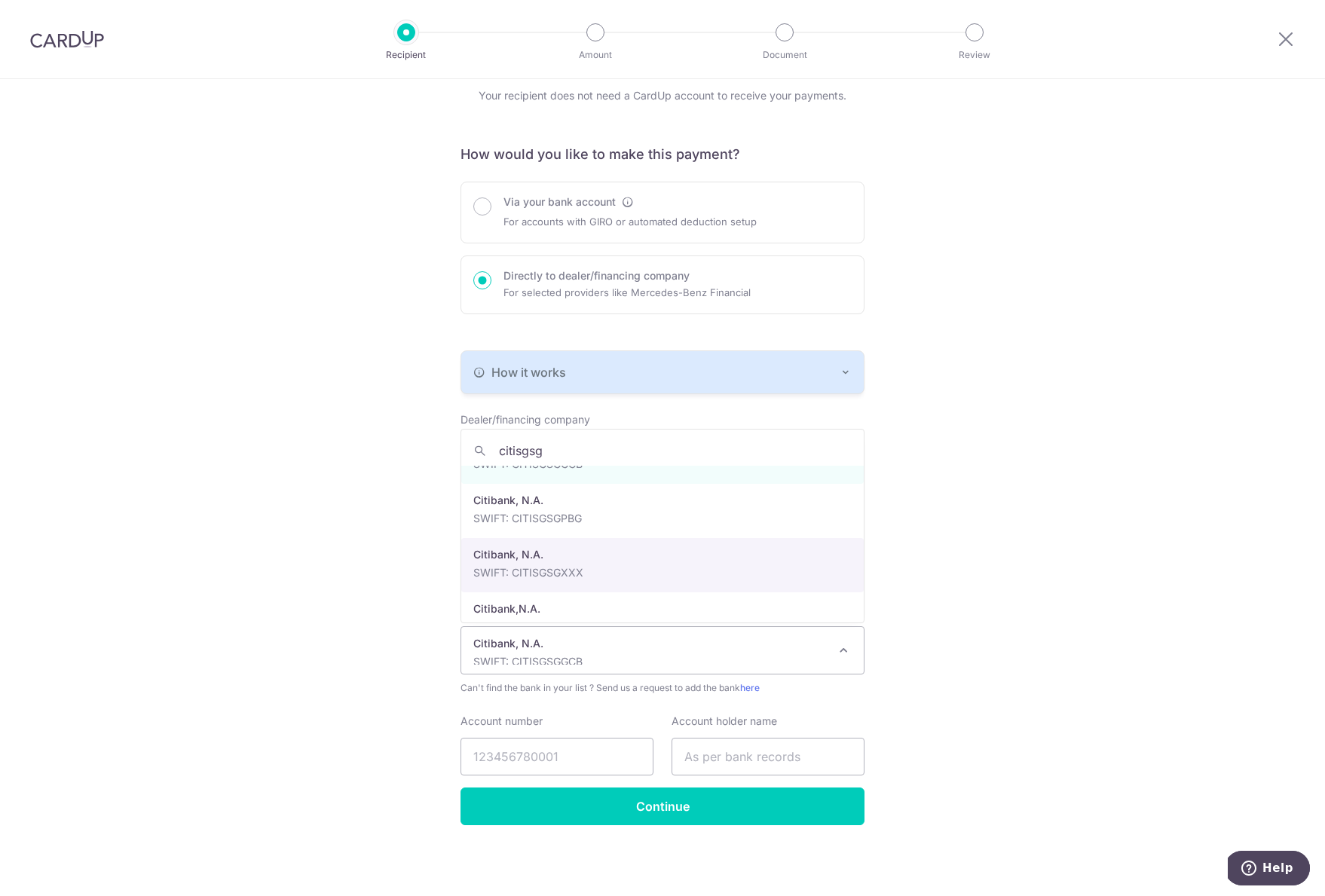
select select "20"
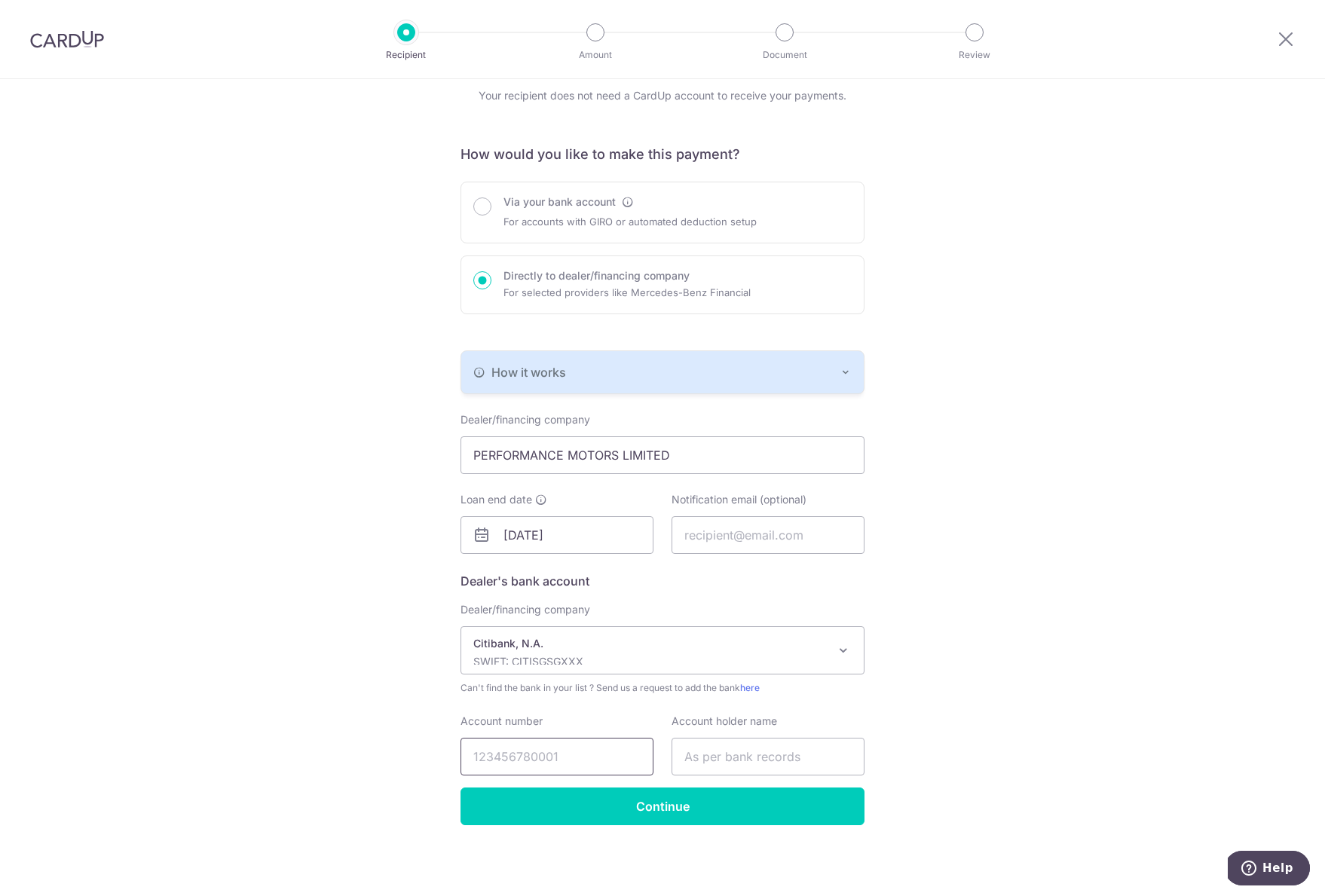
click at [595, 761] on input "Account number" at bounding box center [556, 757] width 193 height 38
type input "0853124001"
click at [710, 771] on input "text" at bounding box center [768, 757] width 193 height 38
type input "Performance Motors Ltd"
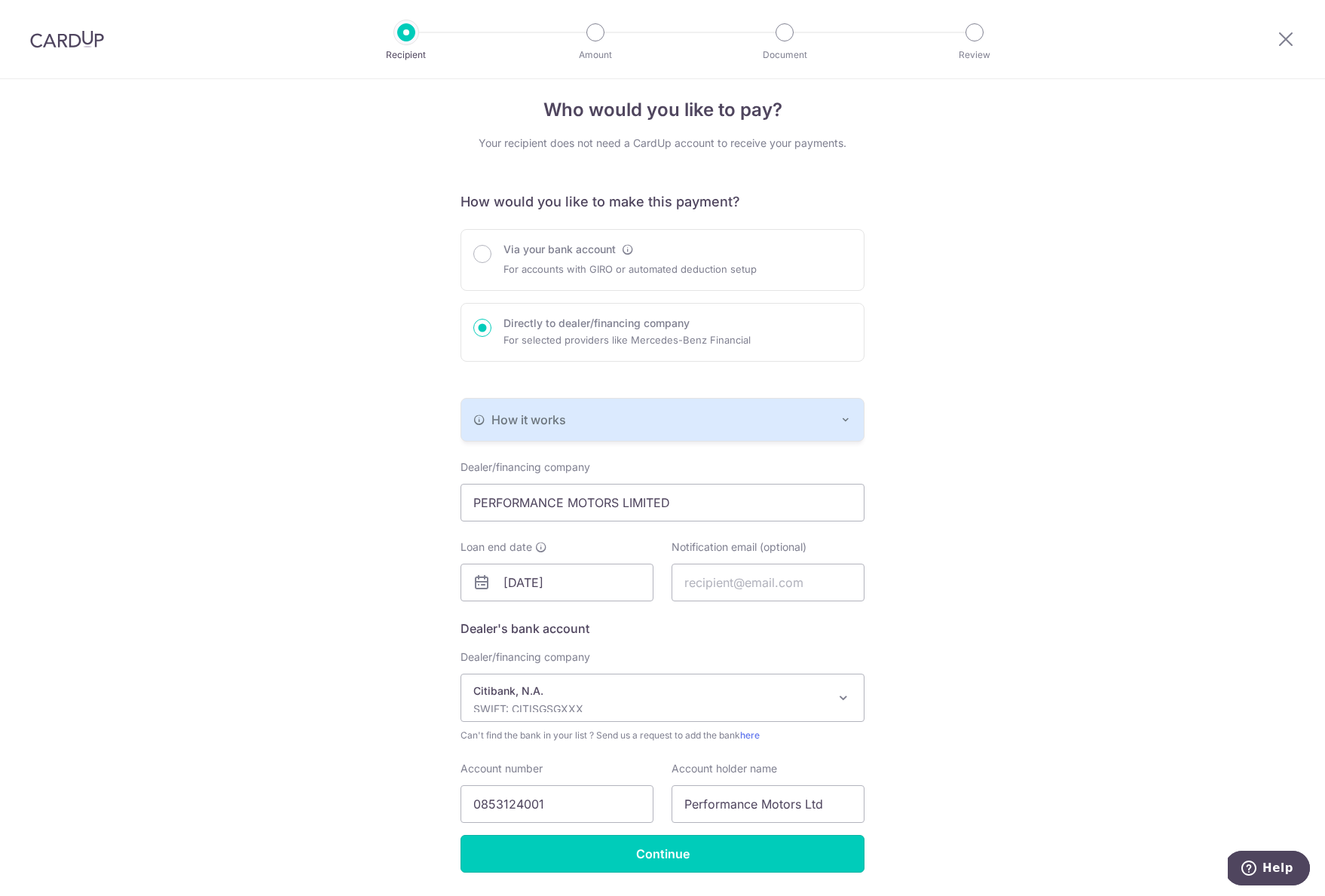
scroll to position [60, 0]
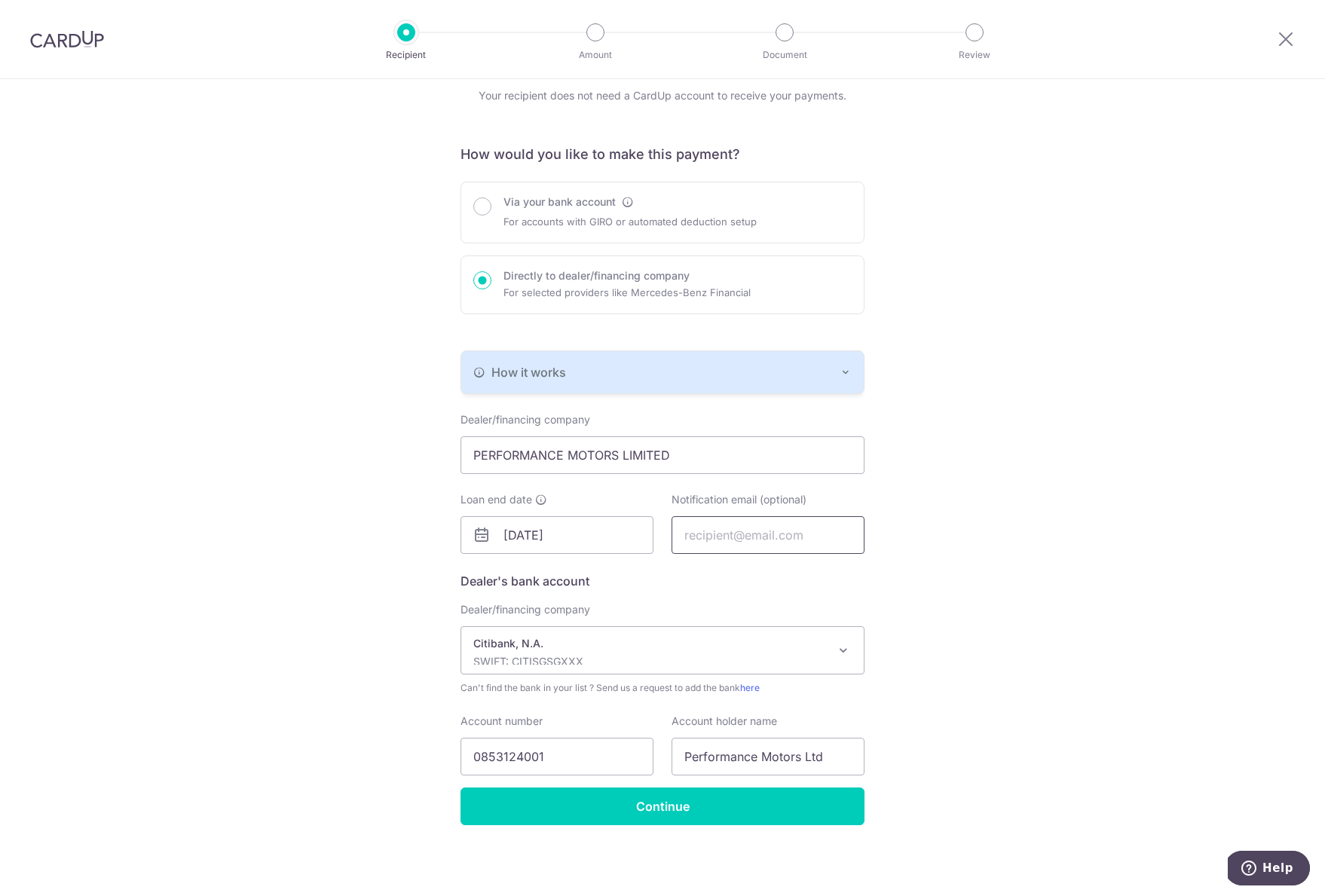
click at [771, 545] on input "text" at bounding box center [768, 535] width 193 height 38
type input "[PERSON_NAME][EMAIL_ADDRESS][PERSON_NAME][DOMAIN_NAME]"
click at [924, 607] on div "Who would you like to pay? Your recipient does not need a CardUp account to rec…" at bounding box center [662, 457] width 1325 height 877
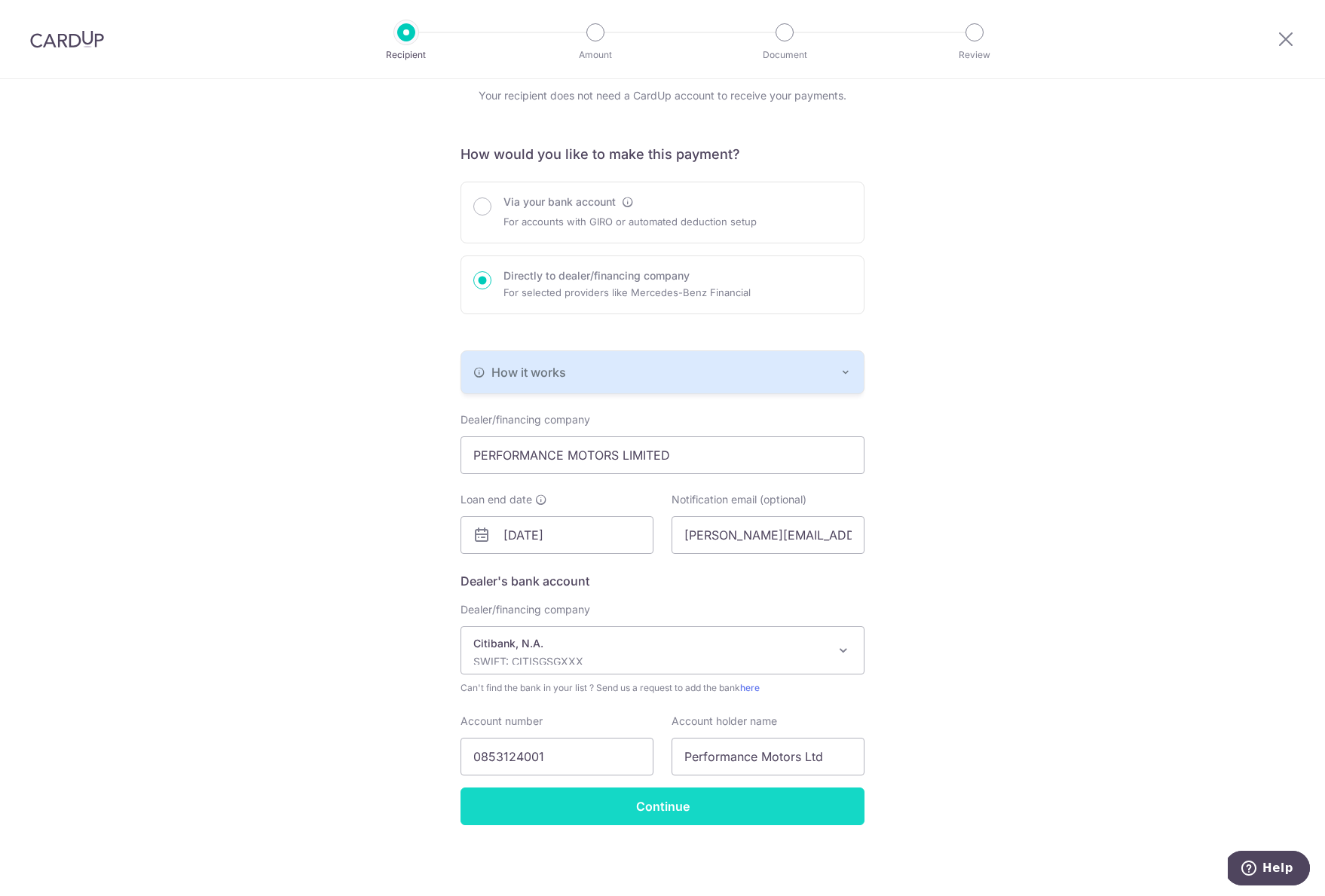
click at [802, 792] on input "Continue" at bounding box center [662, 806] width 404 height 38
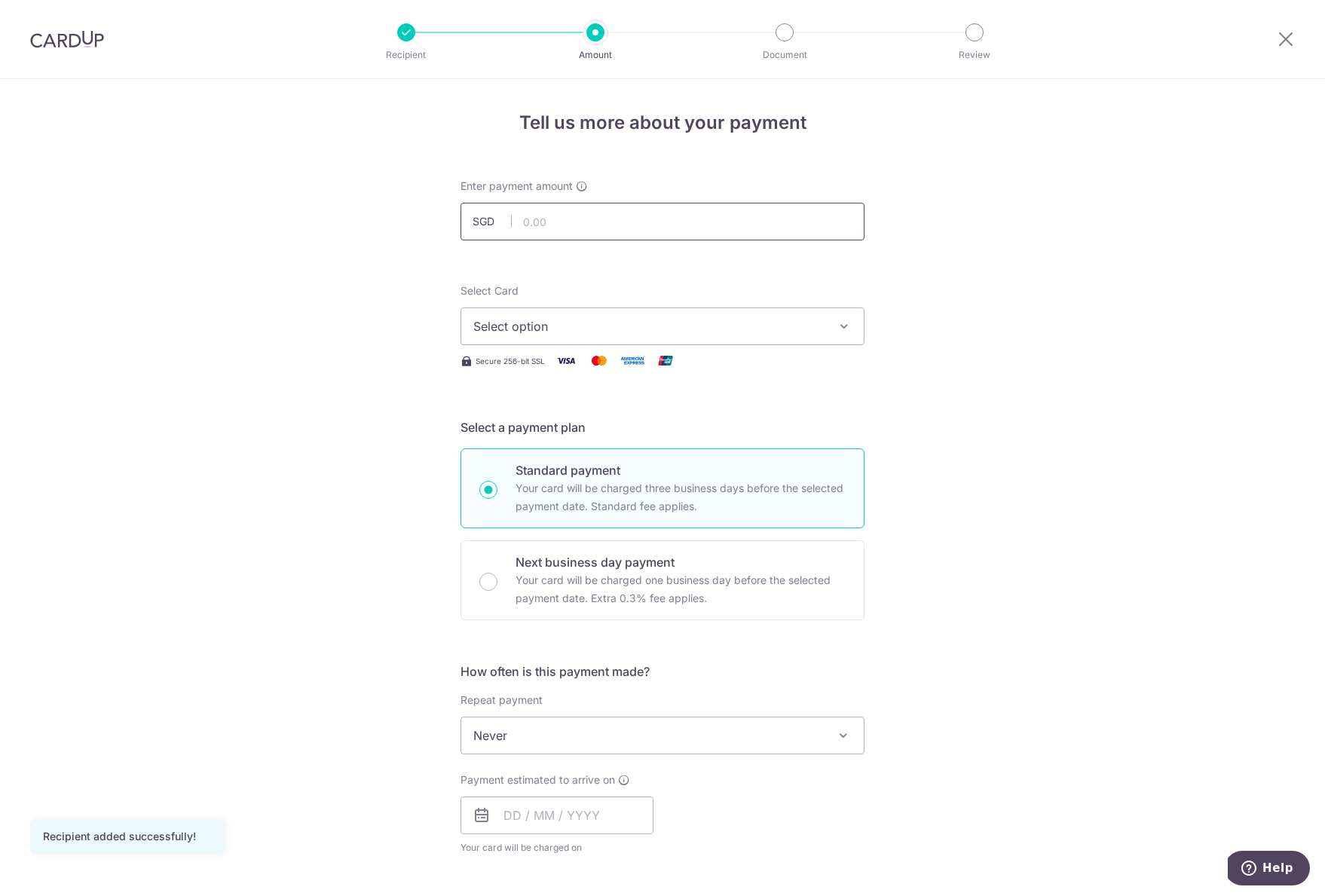
click at [599, 230] on input "text" at bounding box center [662, 221] width 404 height 38
click at [675, 259] on form "Enter payment amount SGD 232000 Recipient added successfully! Select Card Selec…" at bounding box center [662, 775] width 404 height 1193
type input "232,000.00"
click at [727, 317] on span "Select option" at bounding box center [649, 326] width 351 height 18
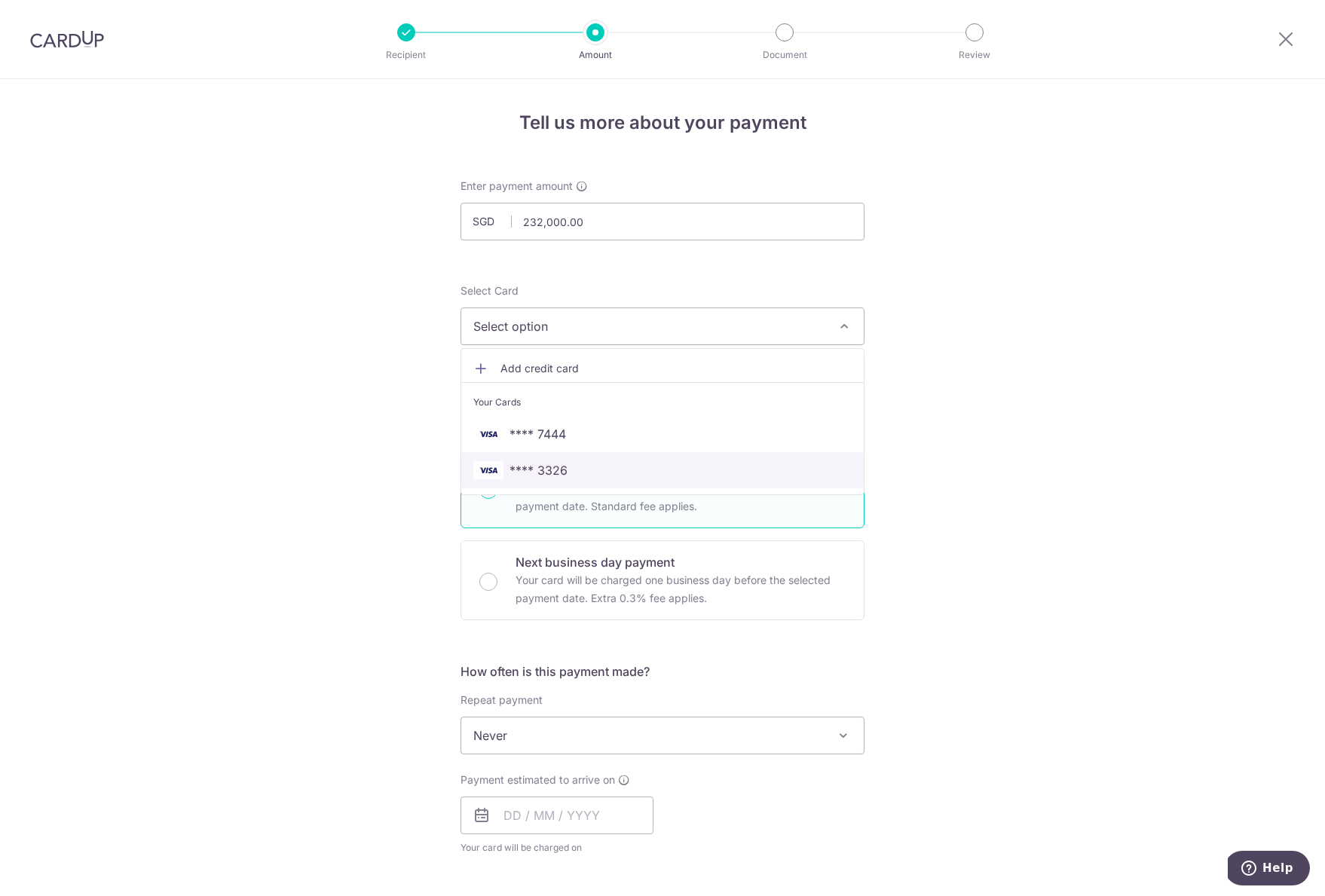
click at [680, 469] on span "**** 3326" at bounding box center [662, 470] width 378 height 18
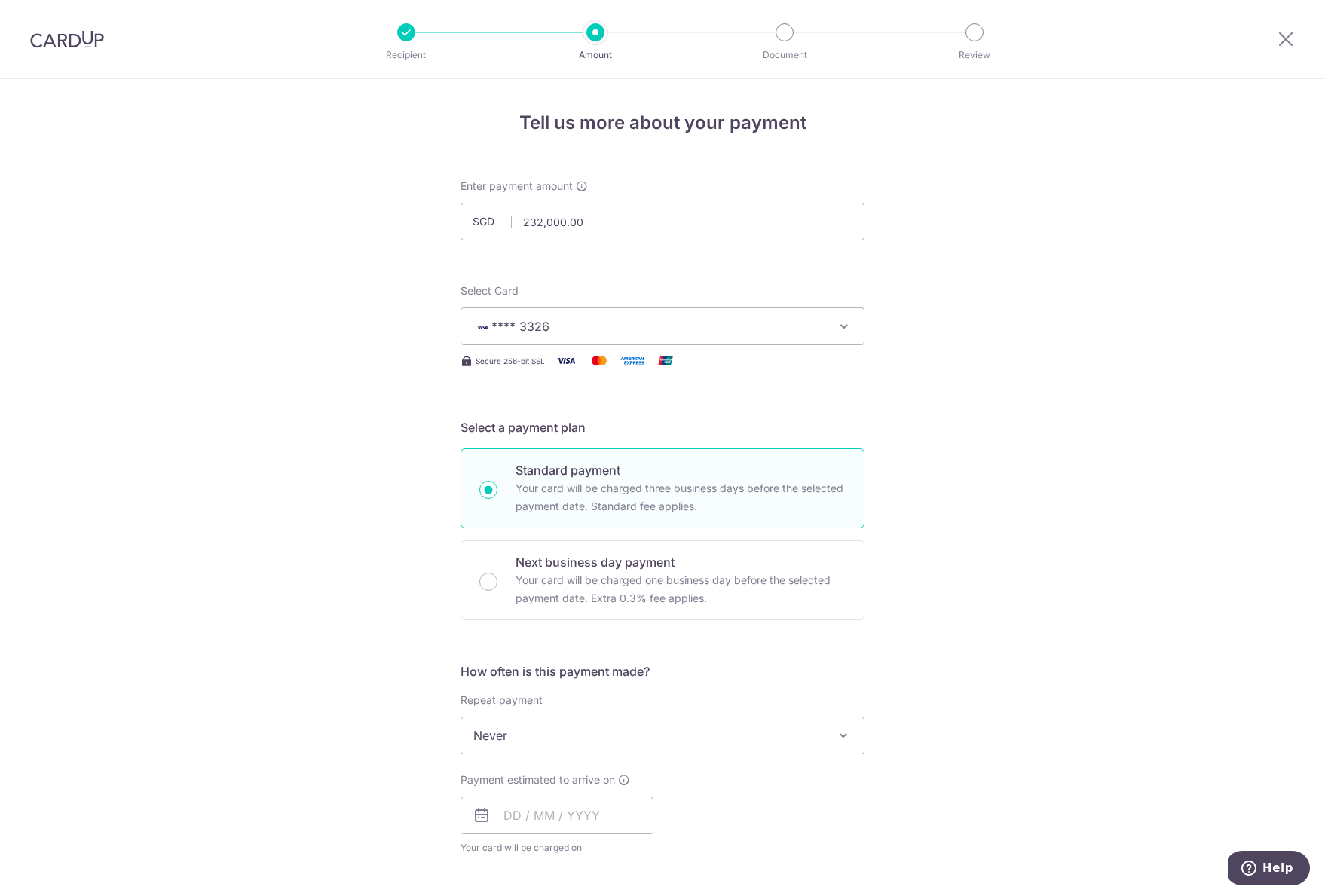
click at [819, 417] on form "Enter payment amount SGD 232,000.00 232000.00 Recipient added successfully! Sel…" at bounding box center [662, 775] width 404 height 1193
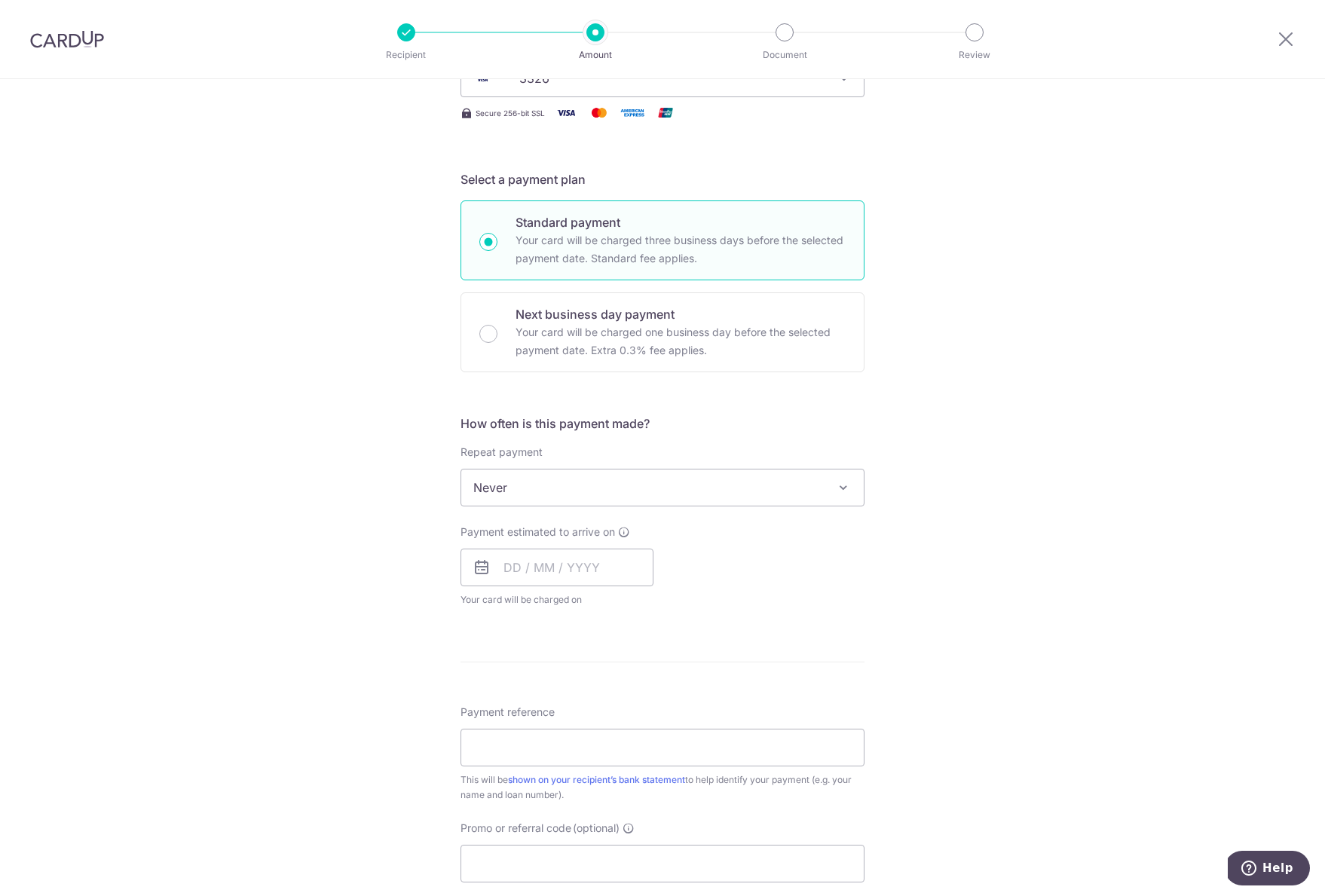
scroll to position [288, 0]
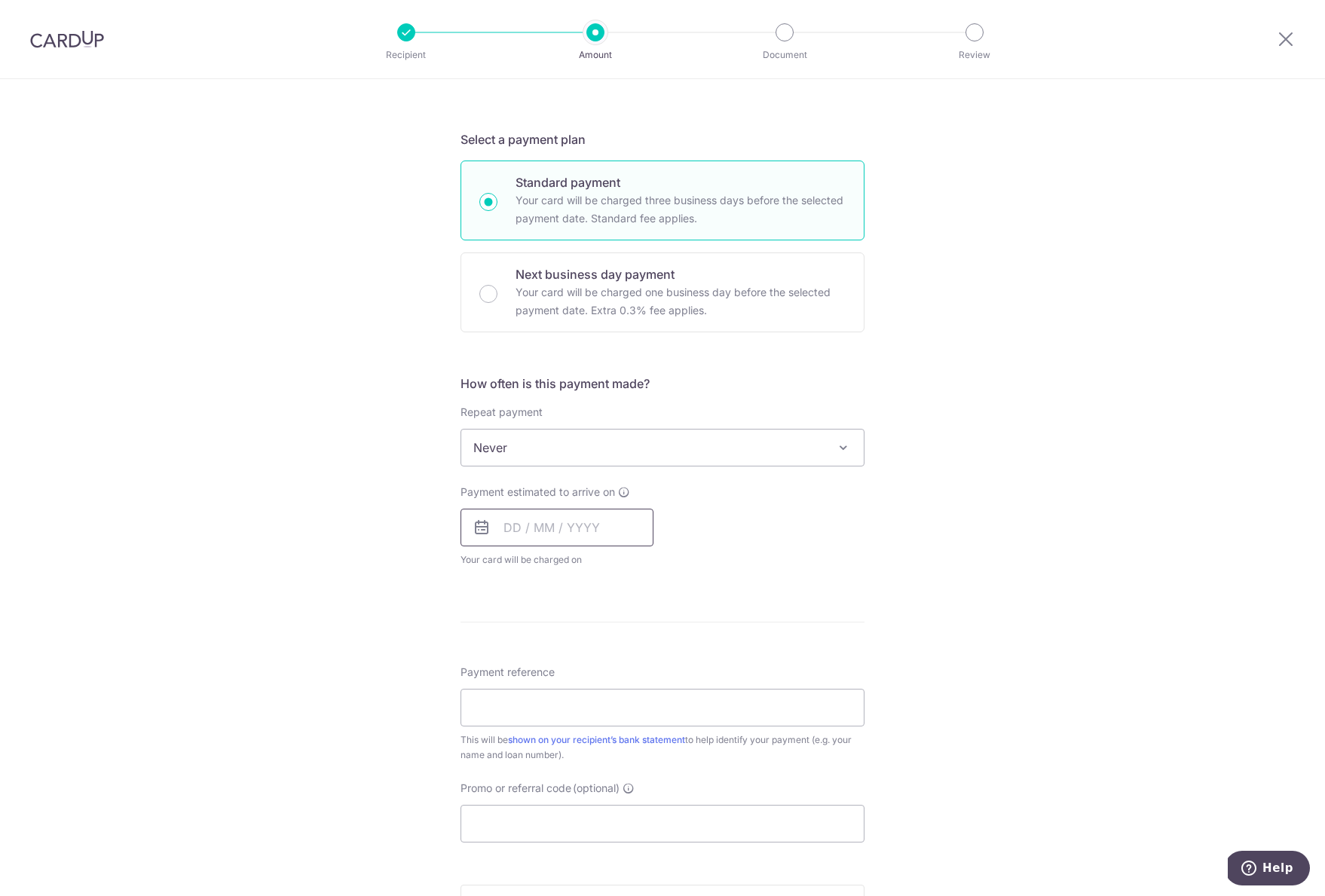
click at [550, 528] on input "text" at bounding box center [556, 528] width 193 height 38
click at [543, 724] on link "23" at bounding box center [551, 725] width 24 height 24
type input "23/09/2025"
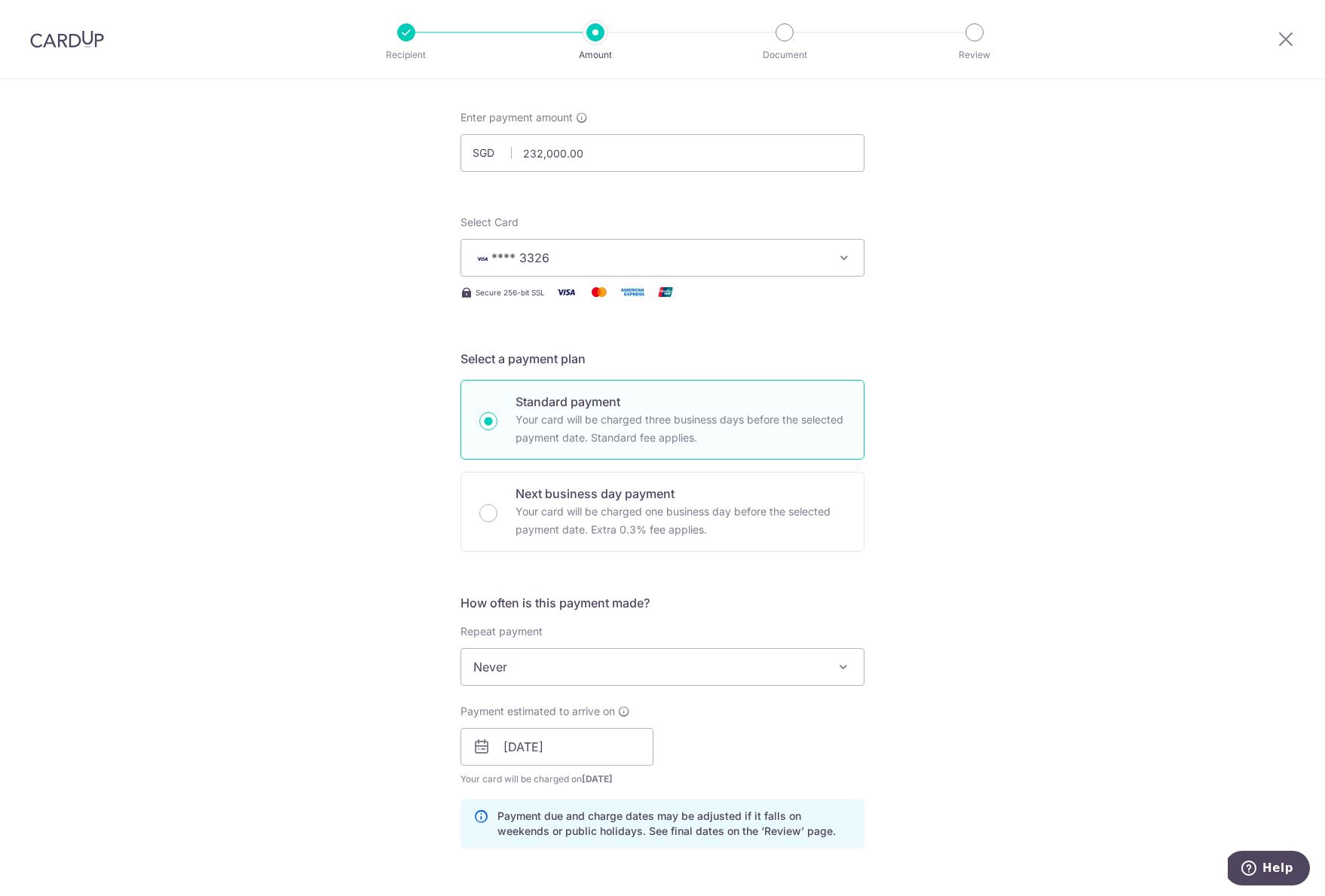
scroll to position [60, 0]
